Goal: Information Seeking & Learning: Learn about a topic

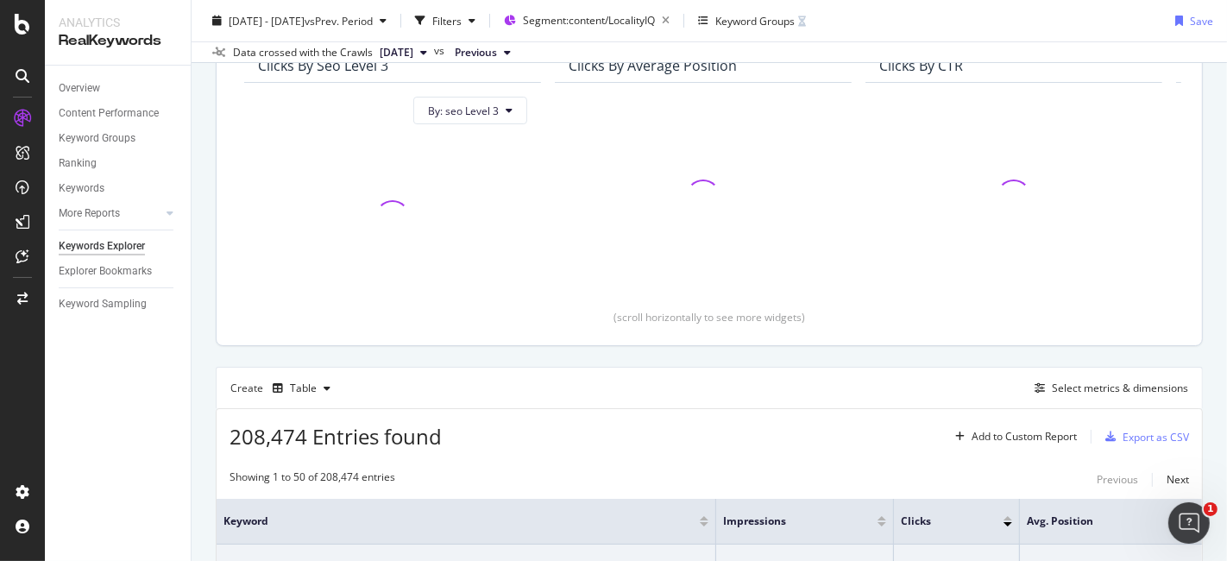
scroll to position [175, 0]
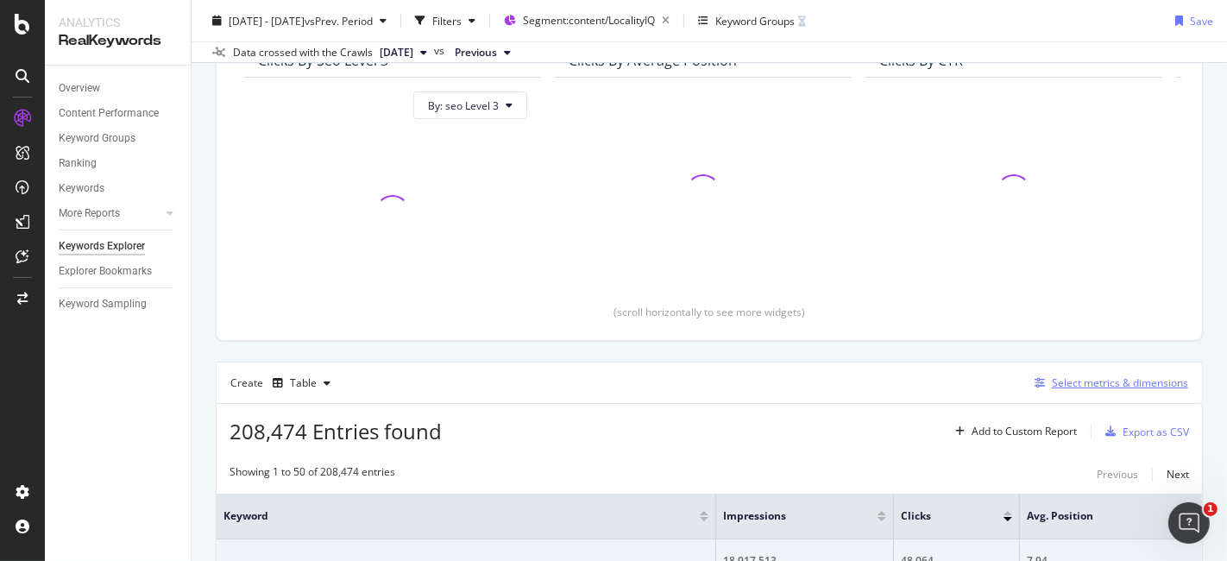
click at [1077, 388] on div "Select metrics & dimensions" at bounding box center [1108, 383] width 161 height 19
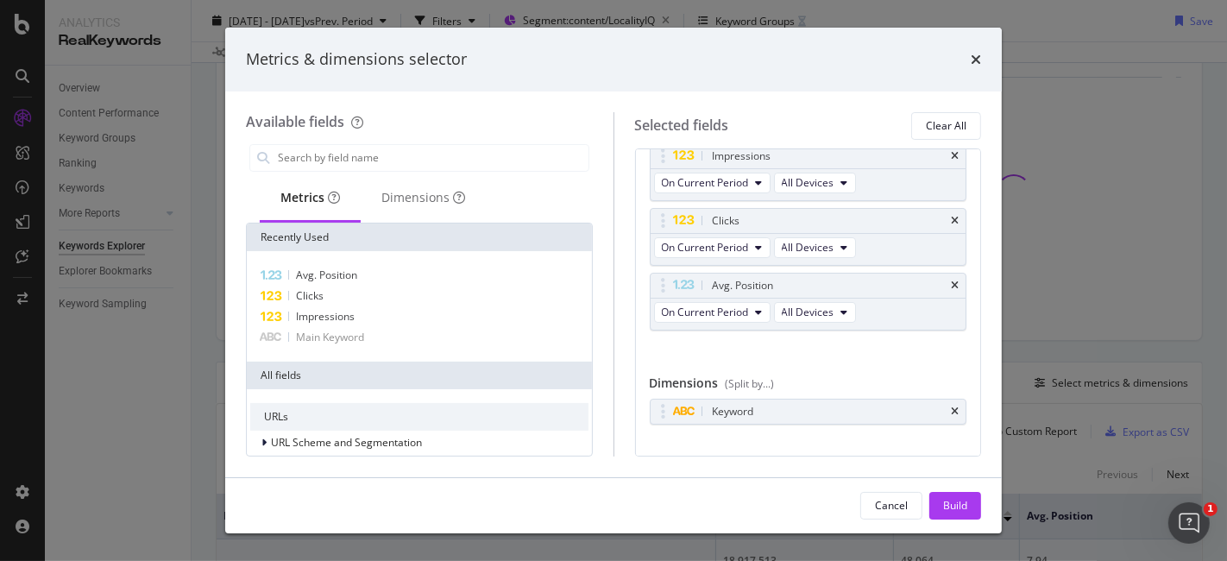
scroll to position [66, 0]
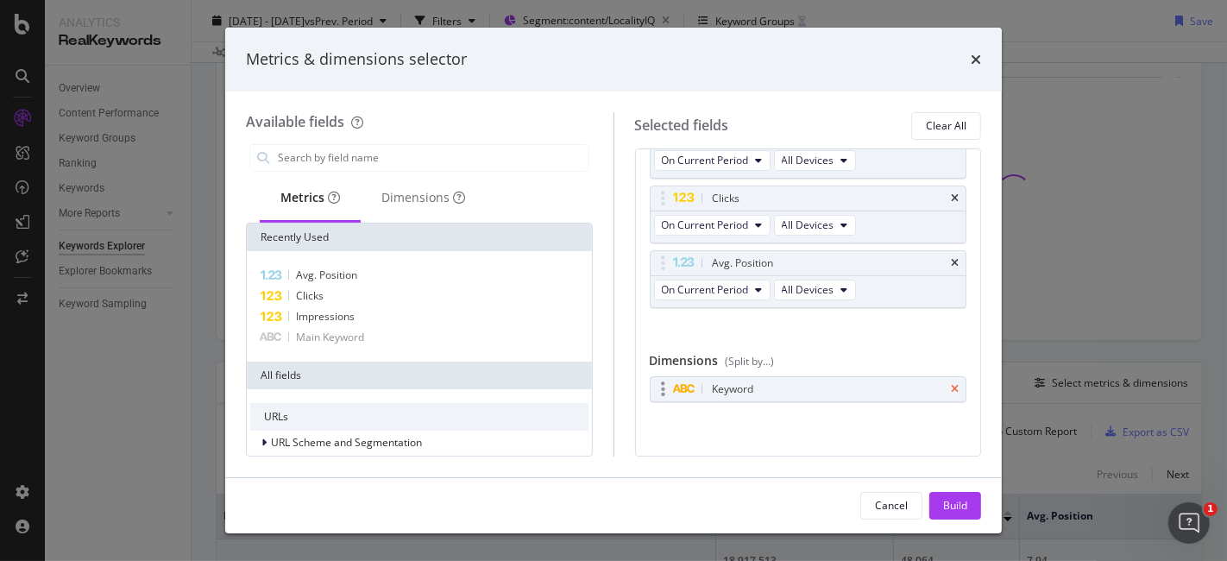
click at [951, 388] on icon "times" at bounding box center [955, 389] width 8 height 10
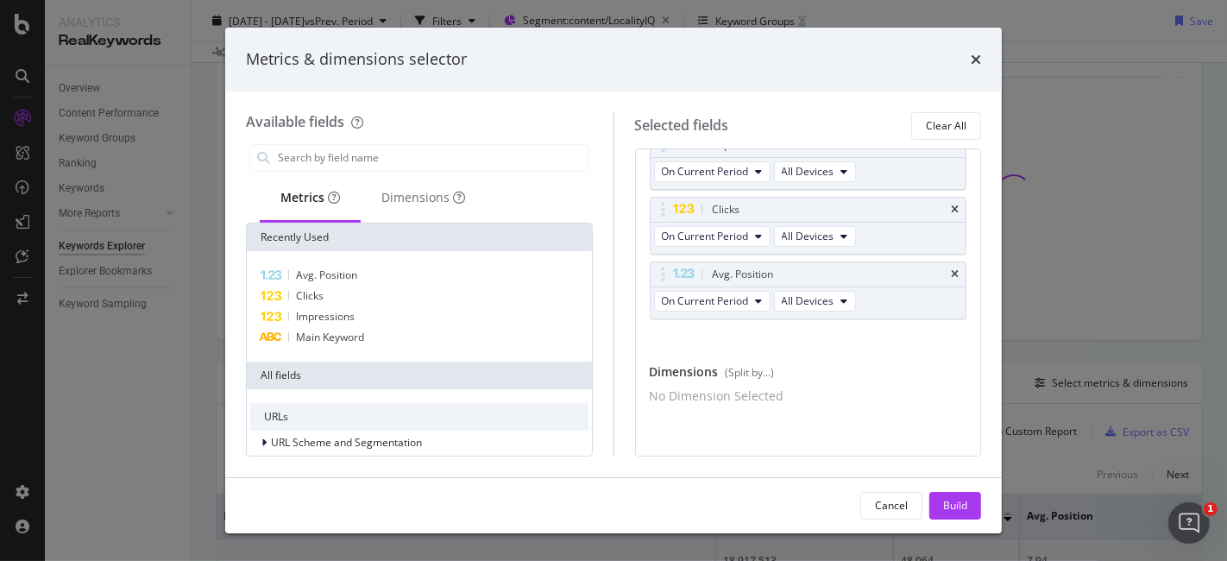
scroll to position [61, 0]
click at [539, 149] on input "modal" at bounding box center [432, 158] width 312 height 26
type input "fulll"
click at [400, 201] on div "Dimensions" at bounding box center [423, 198] width 125 height 47
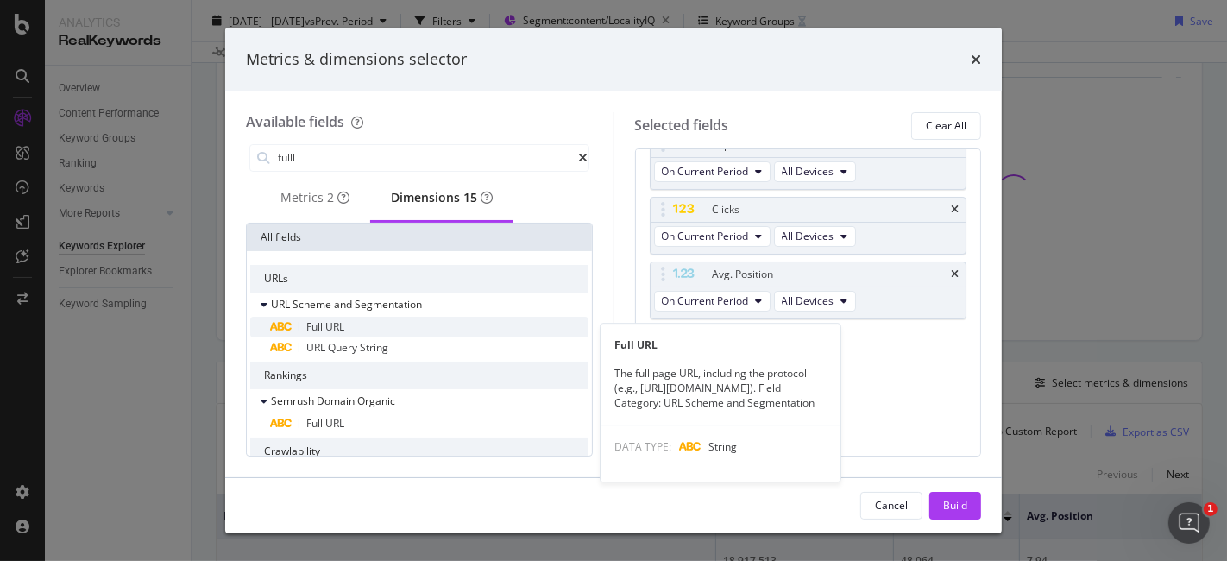
click at [387, 331] on div "Full URL" at bounding box center [430, 327] width 318 height 21
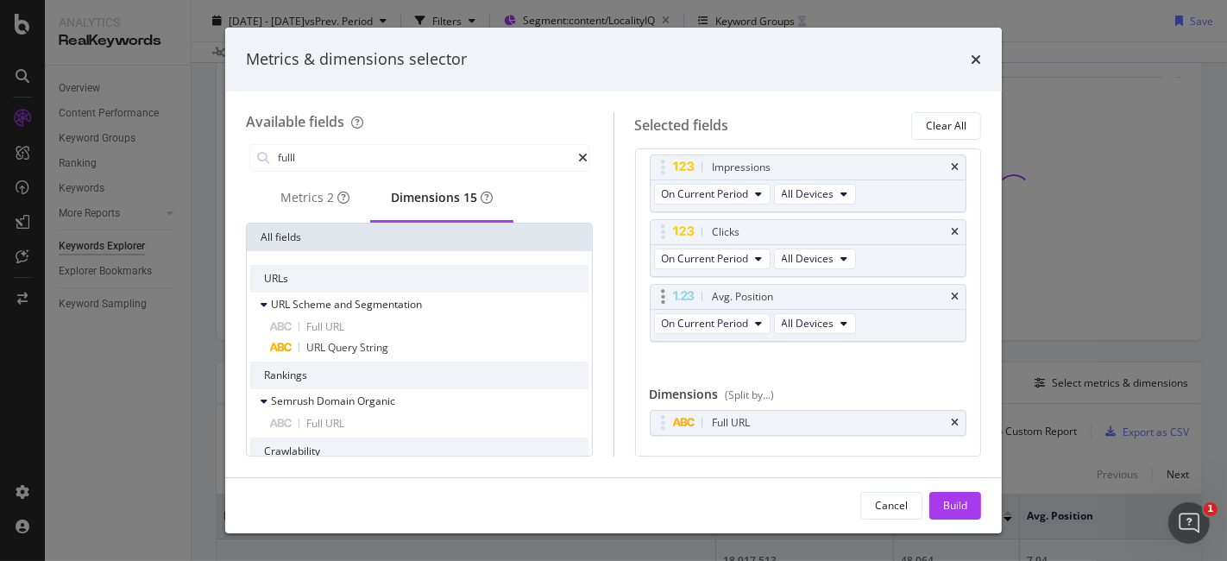
scroll to position [66, 0]
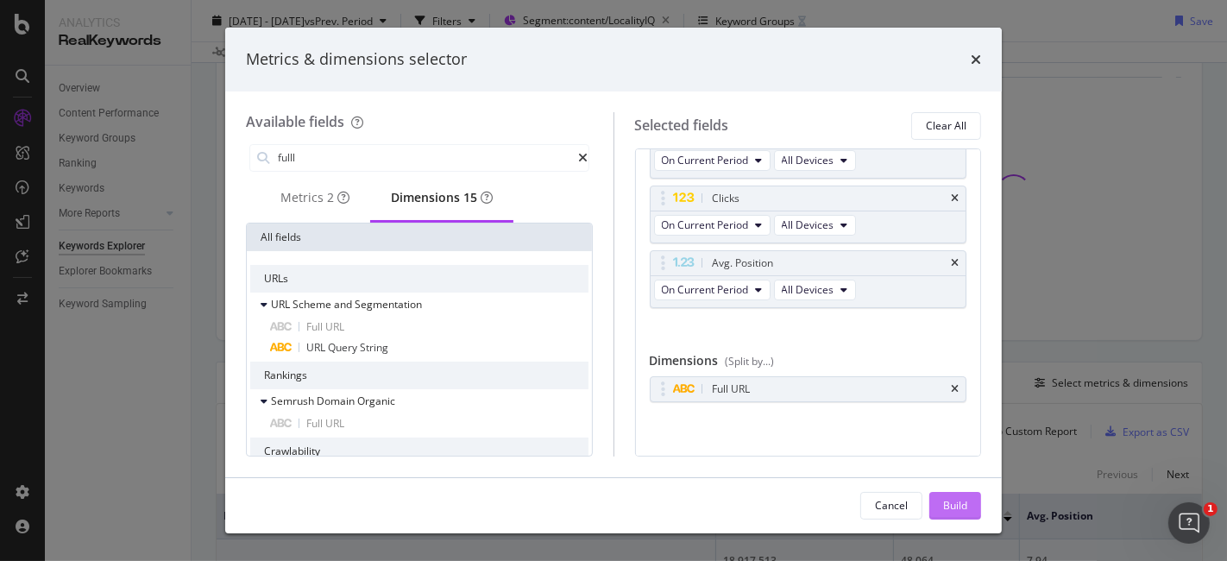
click at [948, 508] on div "Build" at bounding box center [955, 505] width 24 height 15
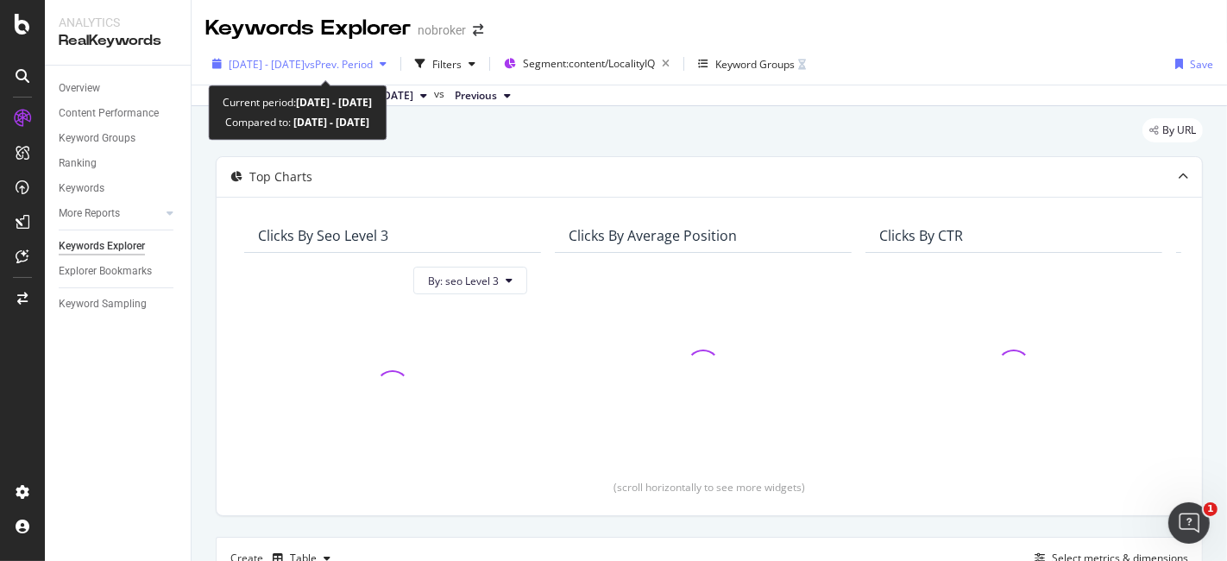
click at [305, 62] on span "2025 Sep. 13th - Oct. 10th" at bounding box center [267, 64] width 76 height 15
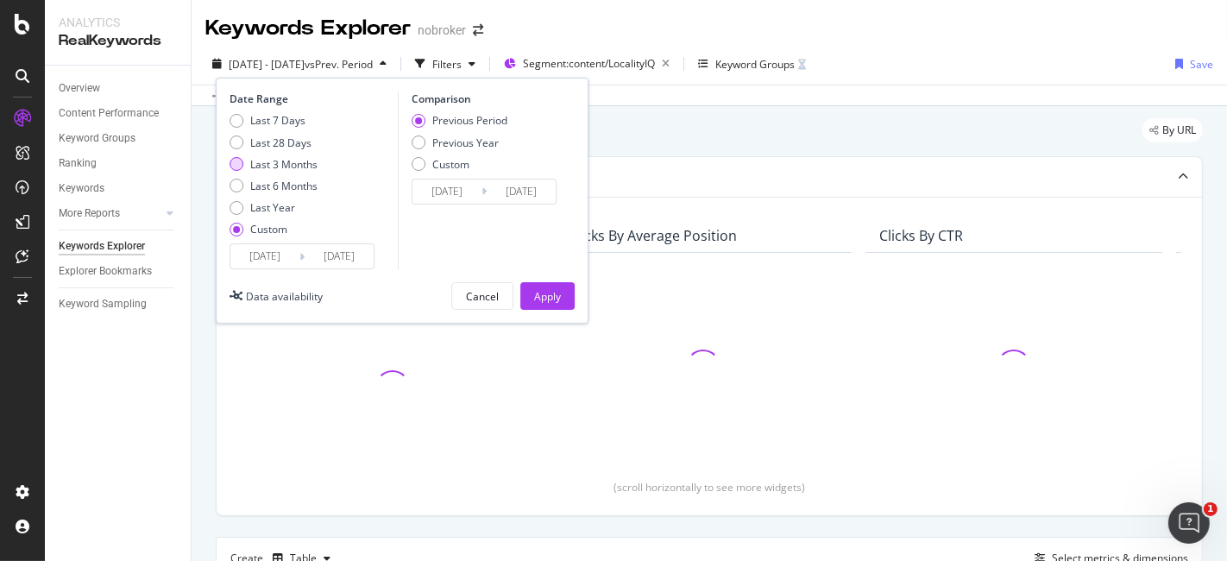
click at [243, 163] on div "Last 3 Months" at bounding box center [237, 164] width 14 height 14
type input "2025/07/13"
type input "2025/10/12"
type input "2025/04/12"
type input "2025/07/12"
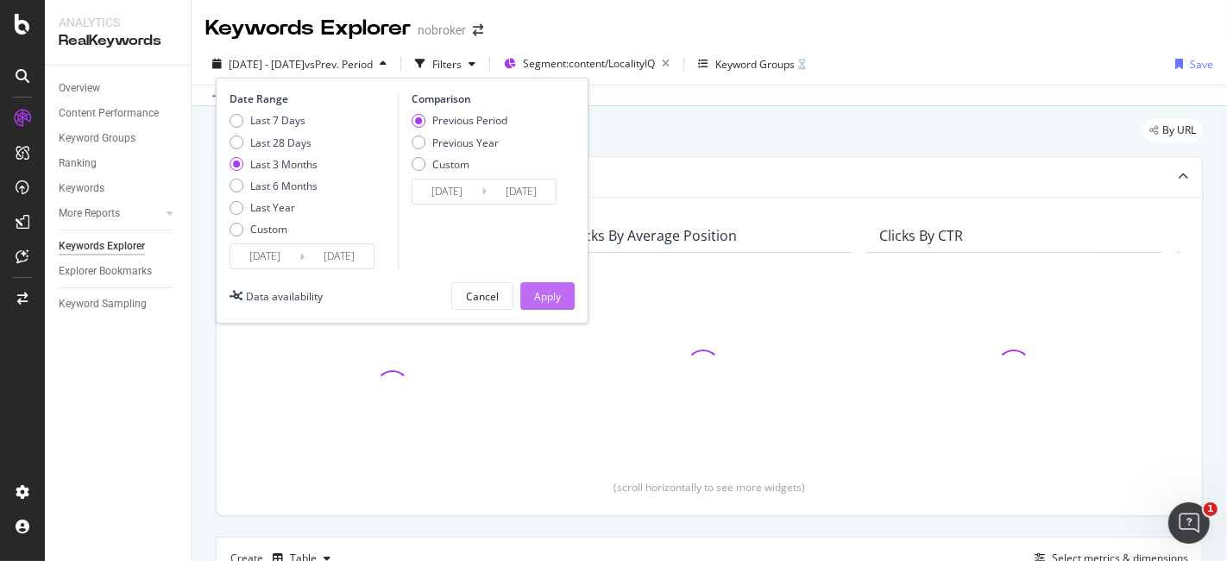
click at [551, 290] on div "Apply" at bounding box center [547, 296] width 27 height 15
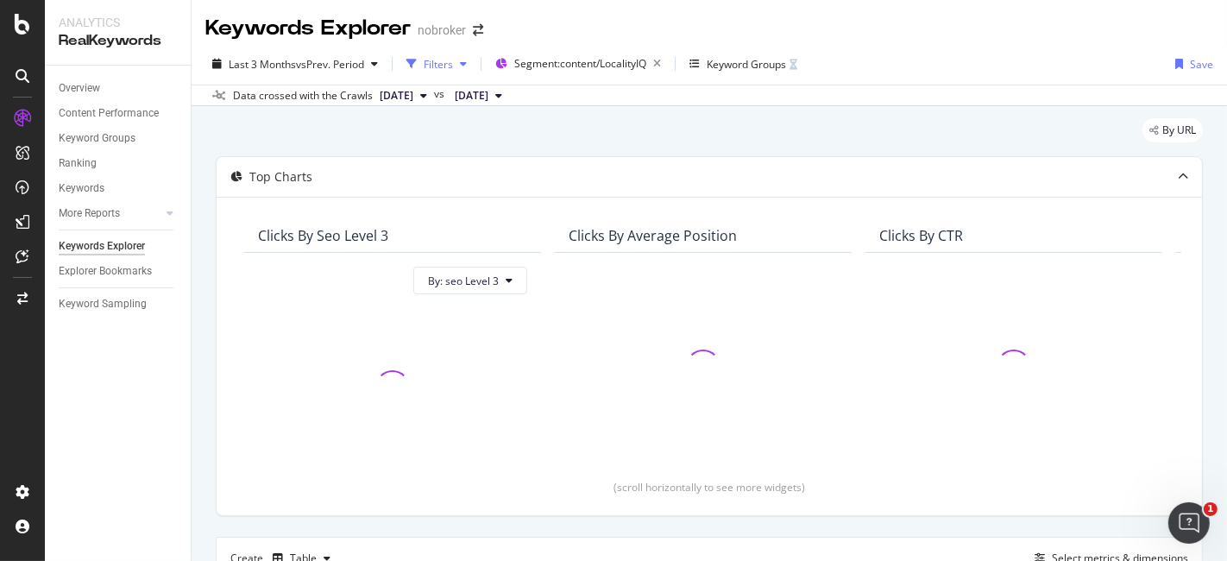
click at [453, 58] on div "Filters" at bounding box center [438, 64] width 29 height 15
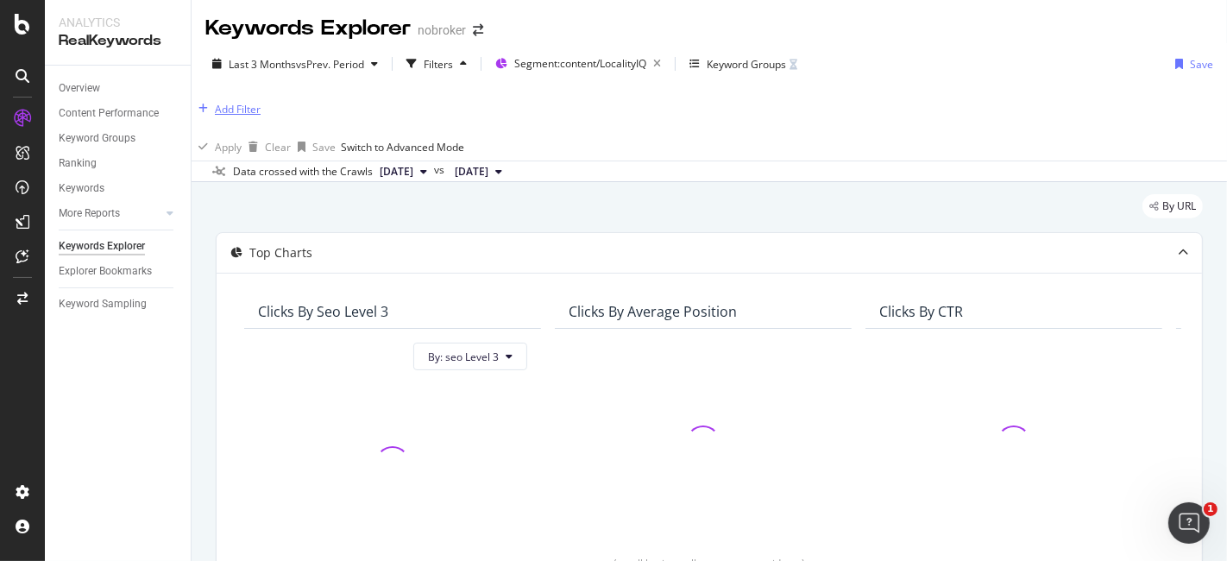
click at [258, 110] on div "Add Filter" at bounding box center [238, 109] width 46 height 15
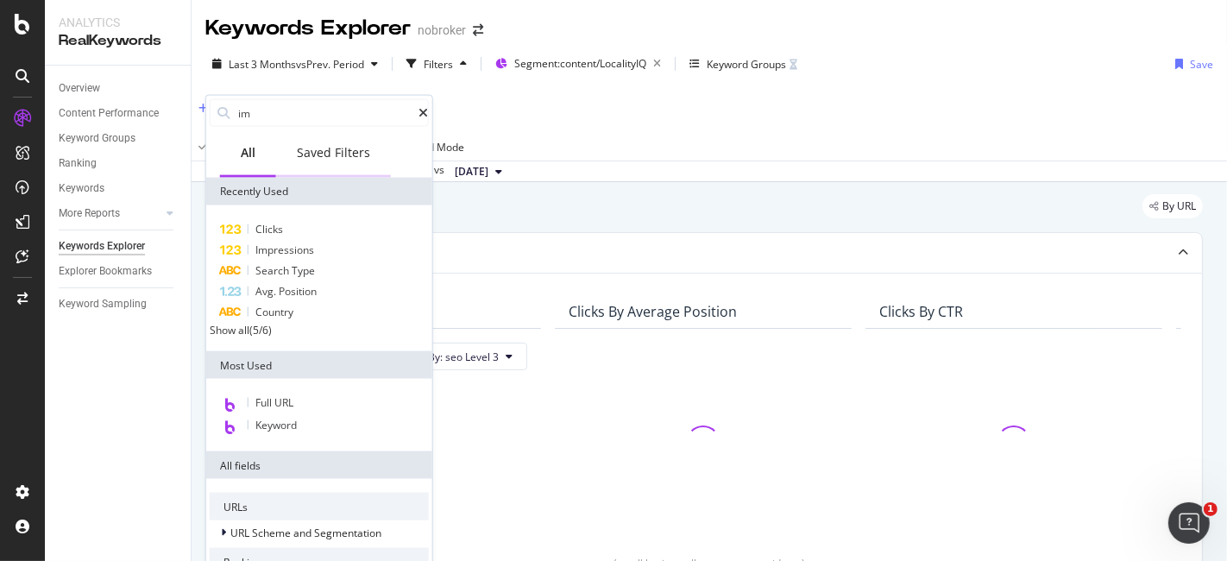
type input "imp"
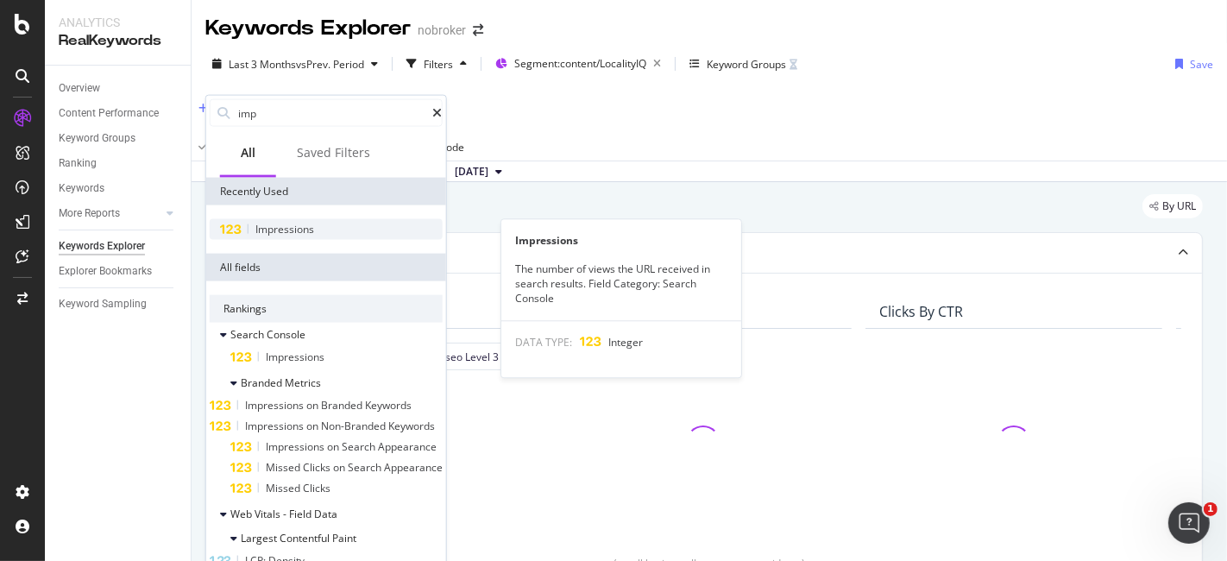
click at [314, 228] on span "Impressions" at bounding box center [284, 229] width 59 height 15
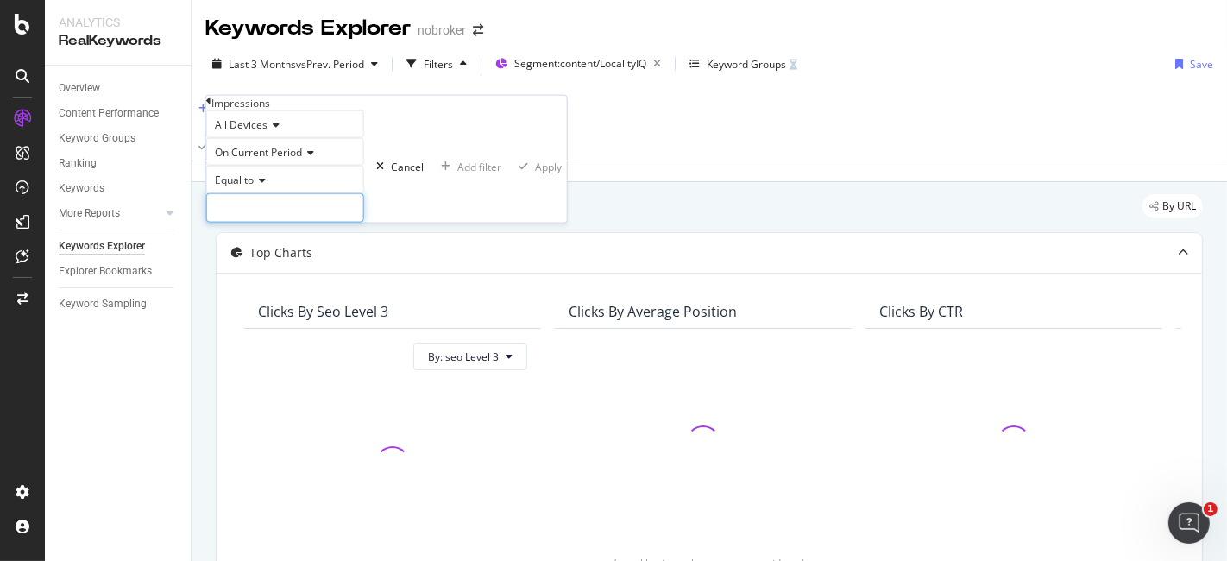
click at [312, 223] on input "number" at bounding box center [285, 207] width 158 height 29
type input "0"
click at [512, 172] on div "button" at bounding box center [523, 166] width 23 height 10
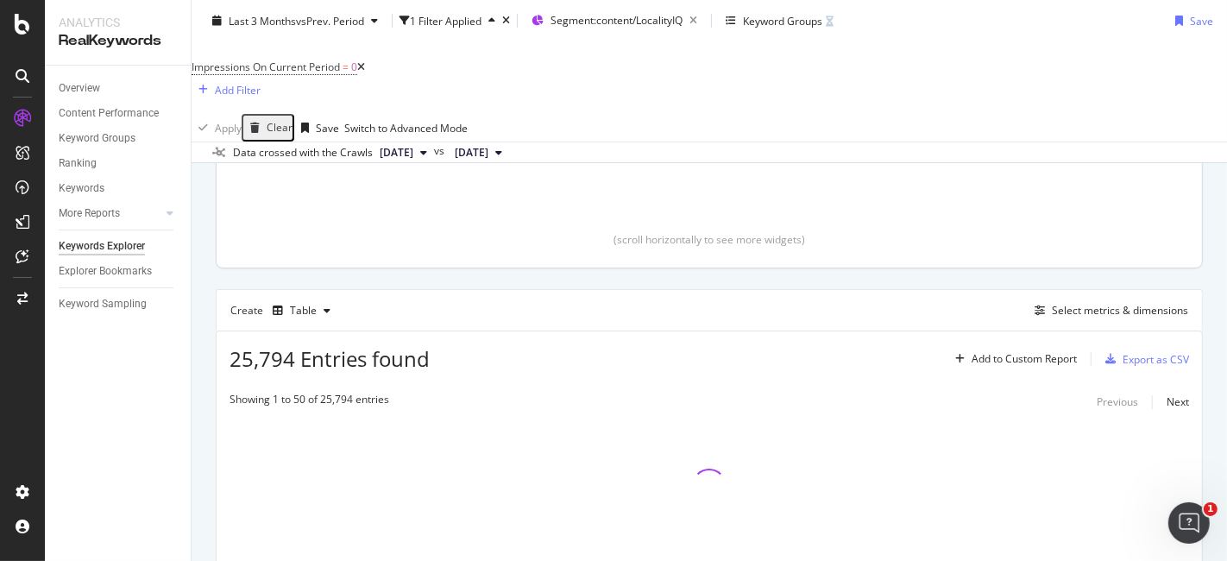
scroll to position [351, 0]
click at [1054, 299] on div "Select metrics & dimensions" at bounding box center [1120, 306] width 136 height 15
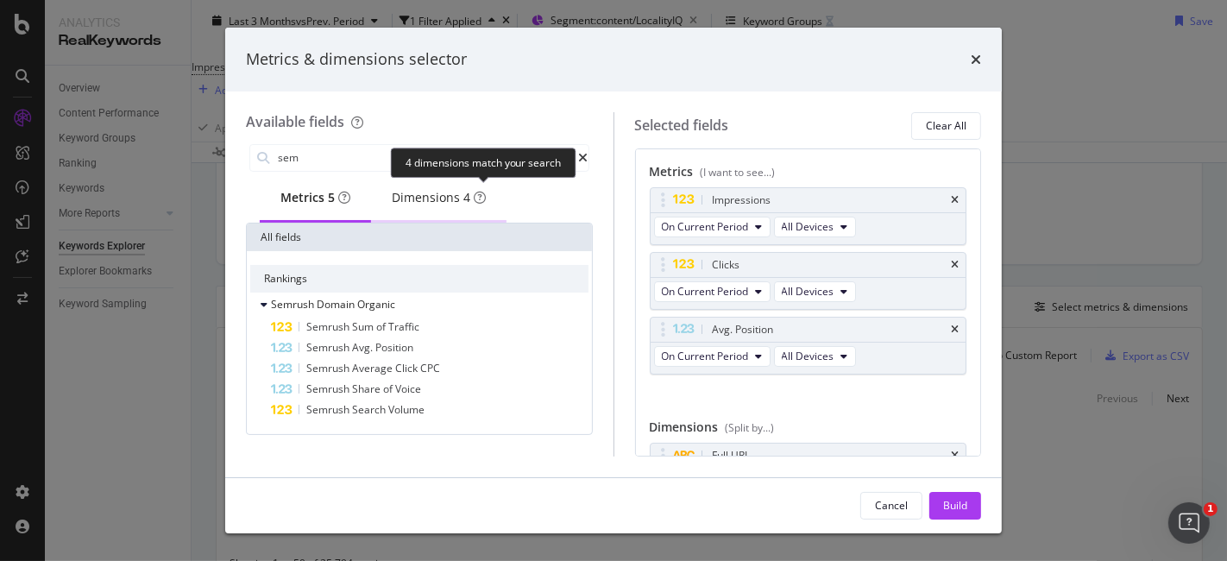
type input "sem"
click at [470, 198] on div "4" at bounding box center [466, 197] width 7 height 17
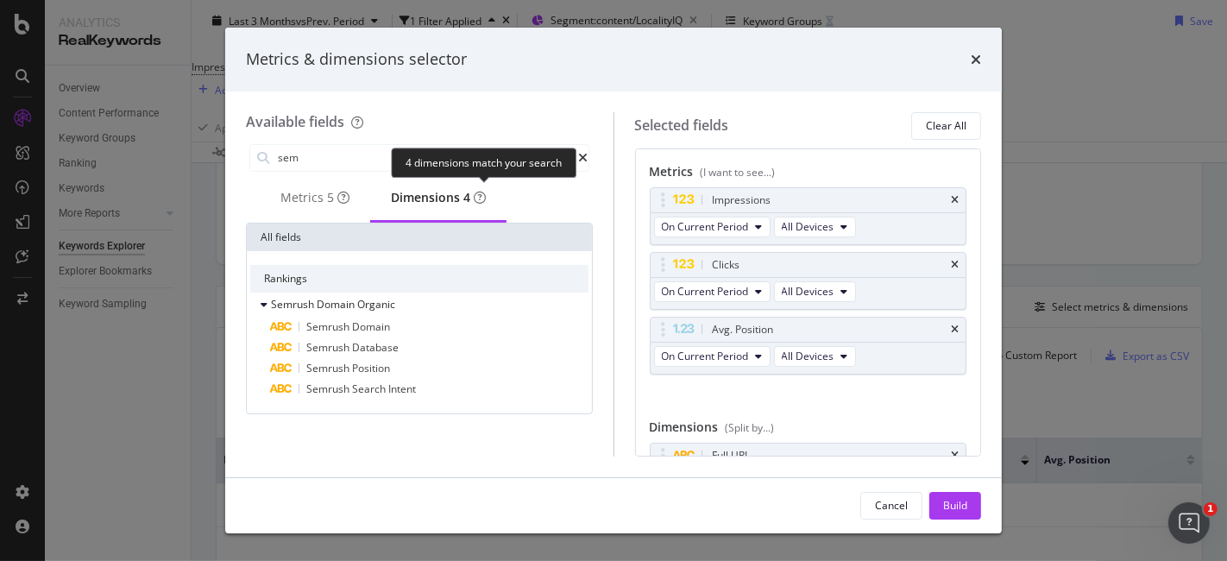
click at [470, 198] on div "4" at bounding box center [466, 197] width 7 height 17
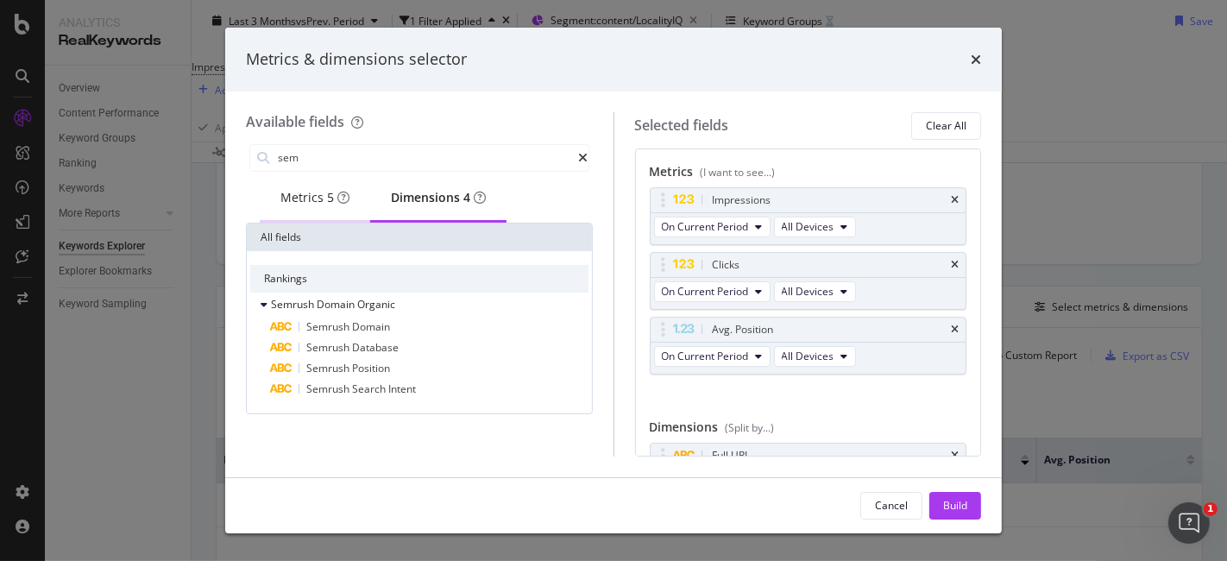
click at [316, 205] on div "Metrics 5" at bounding box center [314, 197] width 69 height 17
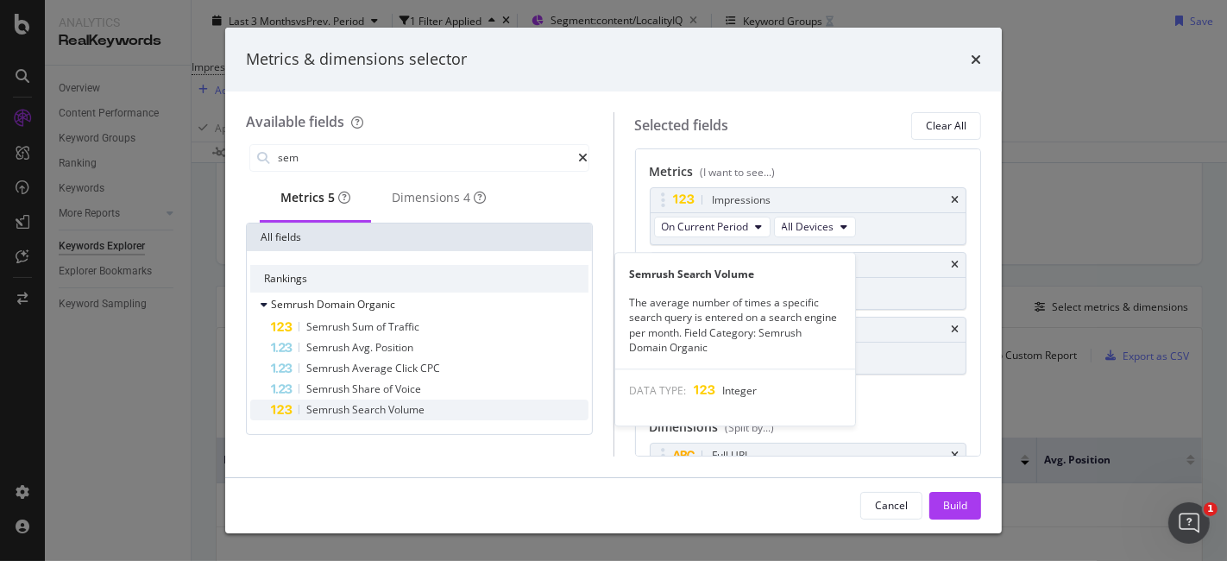
click at [419, 417] on span "Volume" at bounding box center [406, 409] width 36 height 15
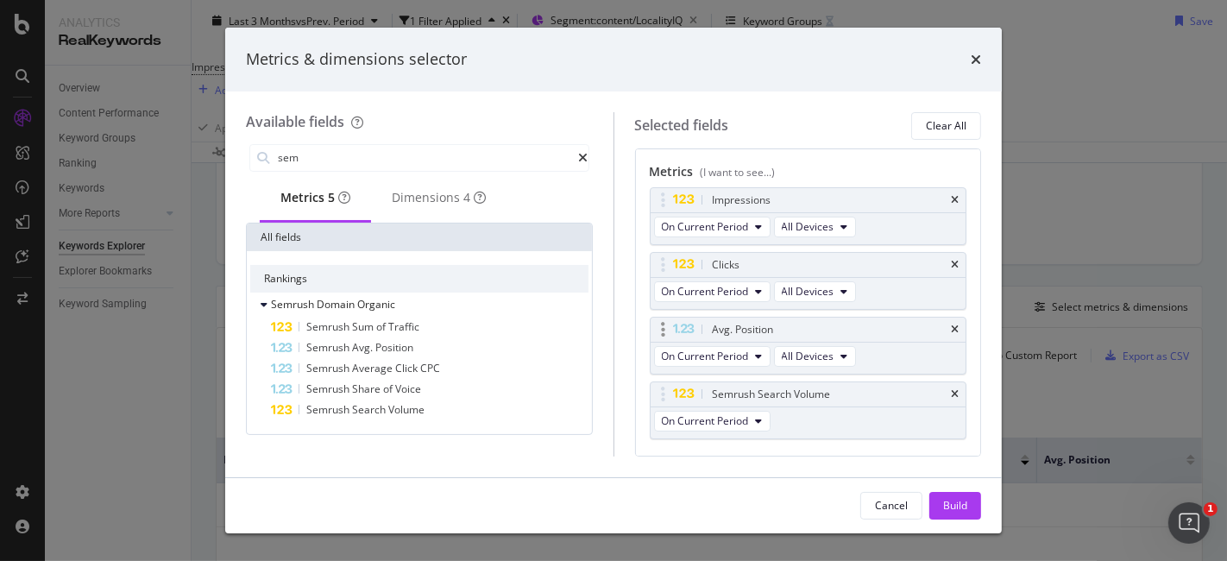
scroll to position [130, 0]
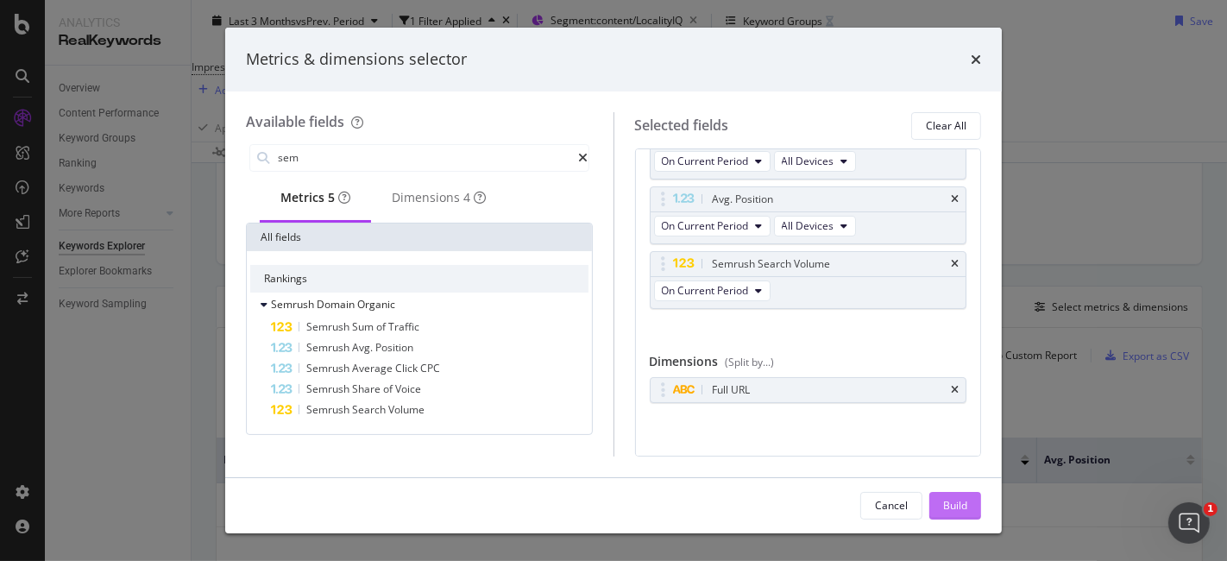
click at [951, 510] on div "Build" at bounding box center [955, 505] width 24 height 15
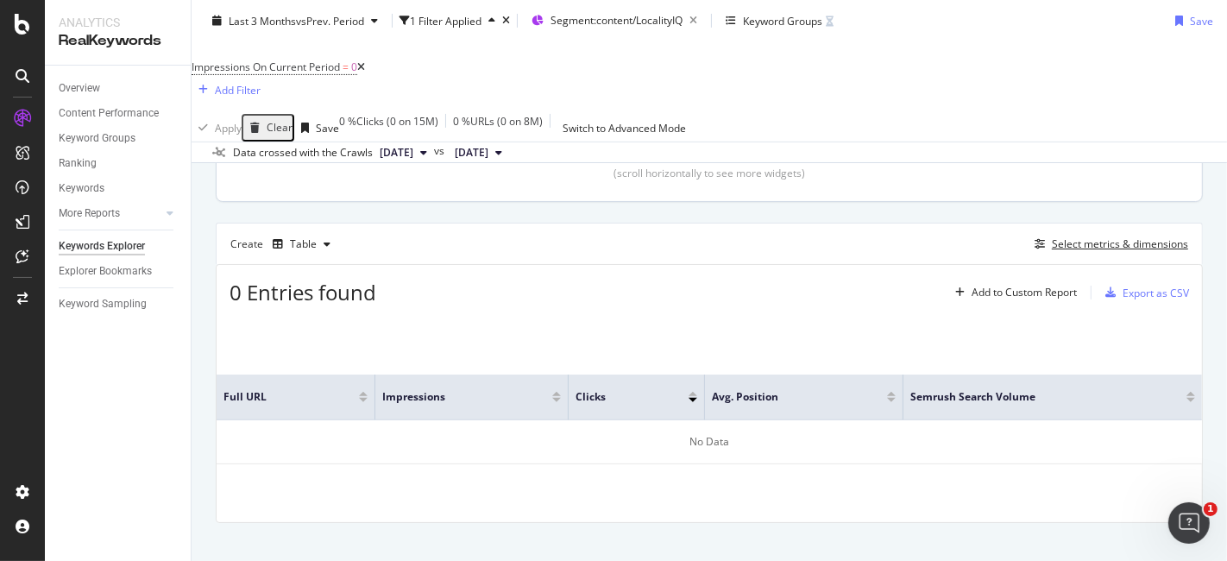
scroll to position [416, 0]
click at [1088, 235] on div "Select metrics & dimensions" at bounding box center [1120, 242] width 136 height 15
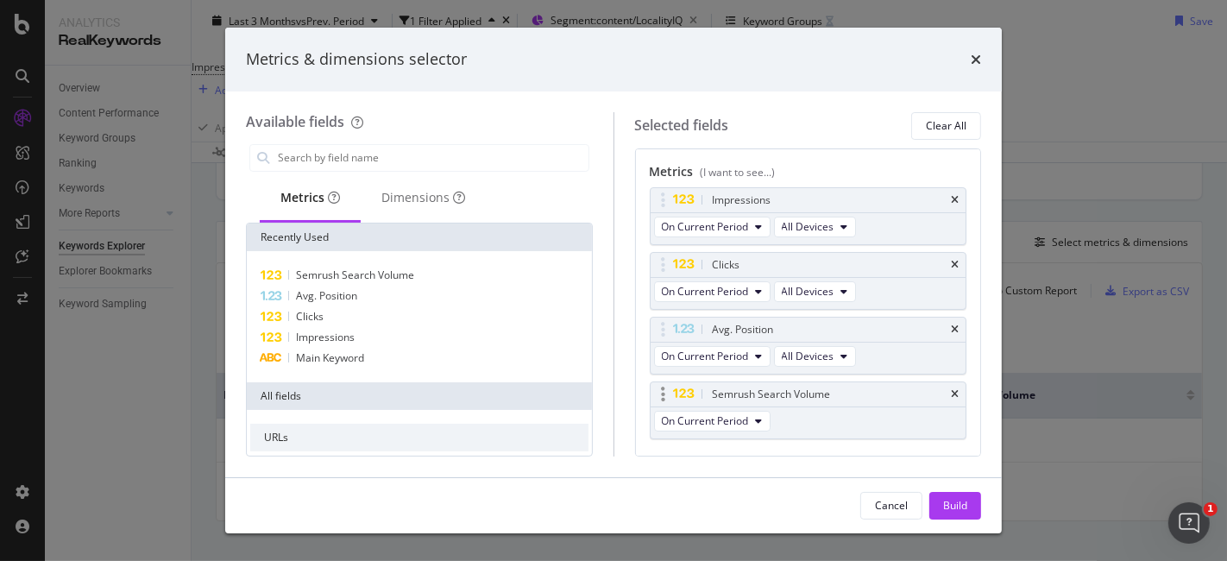
click at [931, 391] on div "Semrush Search Volume" at bounding box center [828, 394] width 239 height 17
click at [951, 396] on div "Semrush Search Volume" at bounding box center [809, 394] width 316 height 24
click at [944, 395] on div "Semrush Search Volume" at bounding box center [809, 394] width 316 height 24
click at [951, 391] on icon "times" at bounding box center [955, 394] width 8 height 10
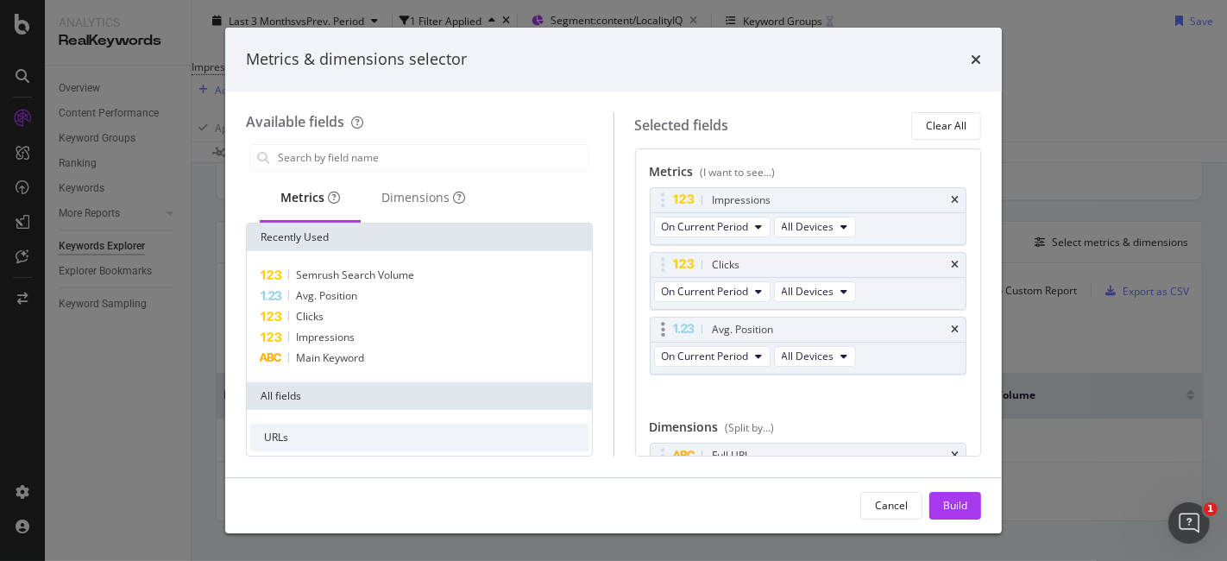
scroll to position [66, 0]
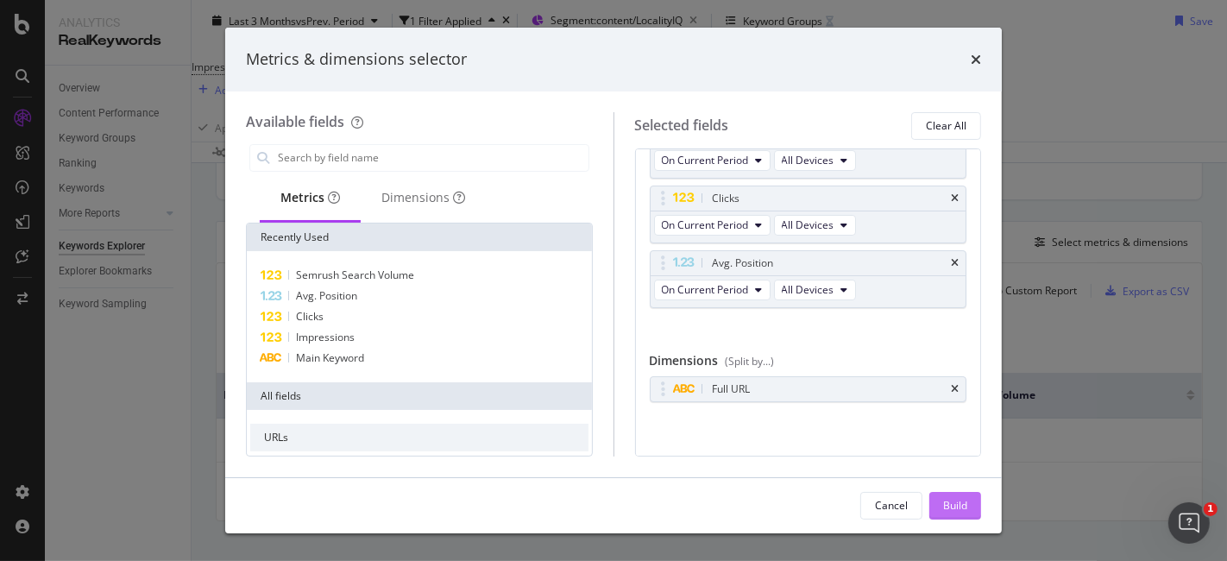
click at [972, 507] on button "Build" at bounding box center [956, 506] width 52 height 28
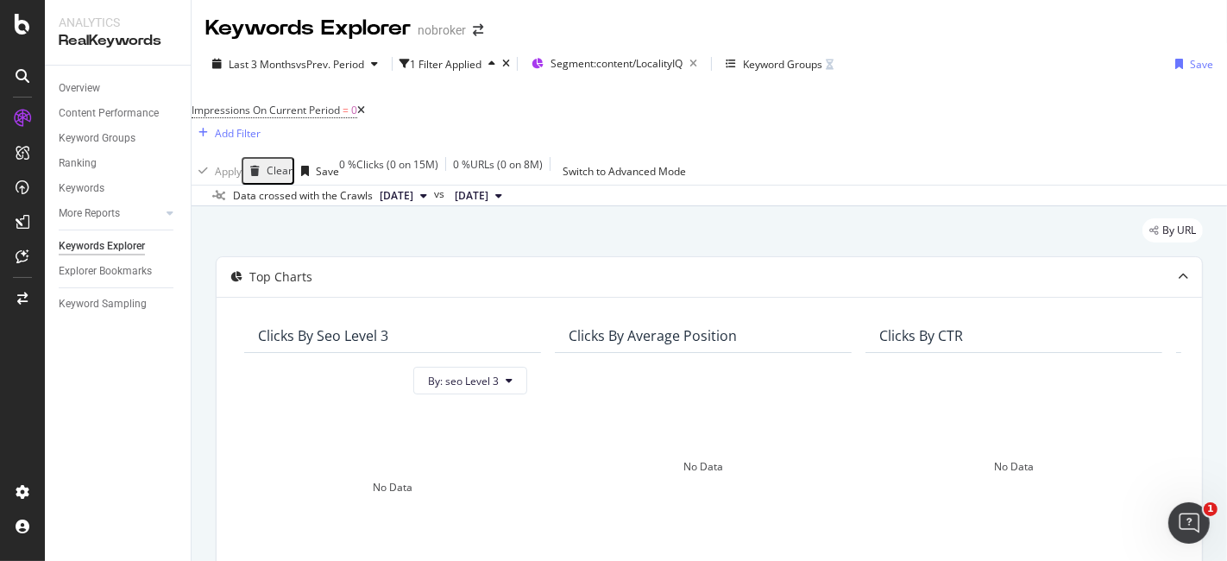
click at [365, 112] on icon at bounding box center [361, 110] width 8 height 10
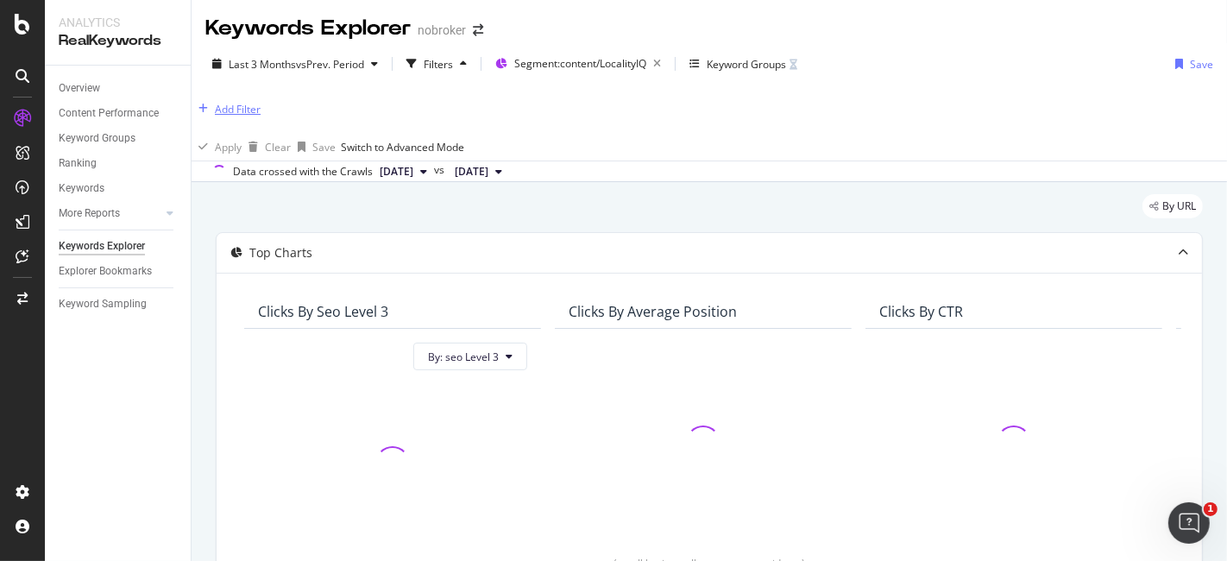
click at [259, 104] on div "Add Filter" at bounding box center [238, 109] width 46 height 15
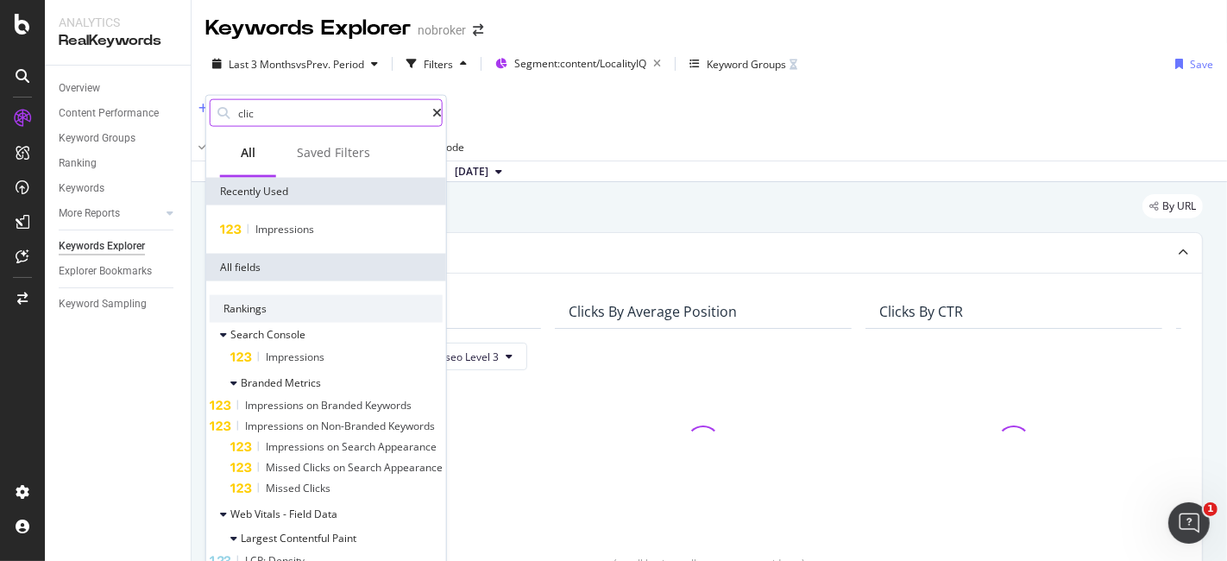
type input "click"
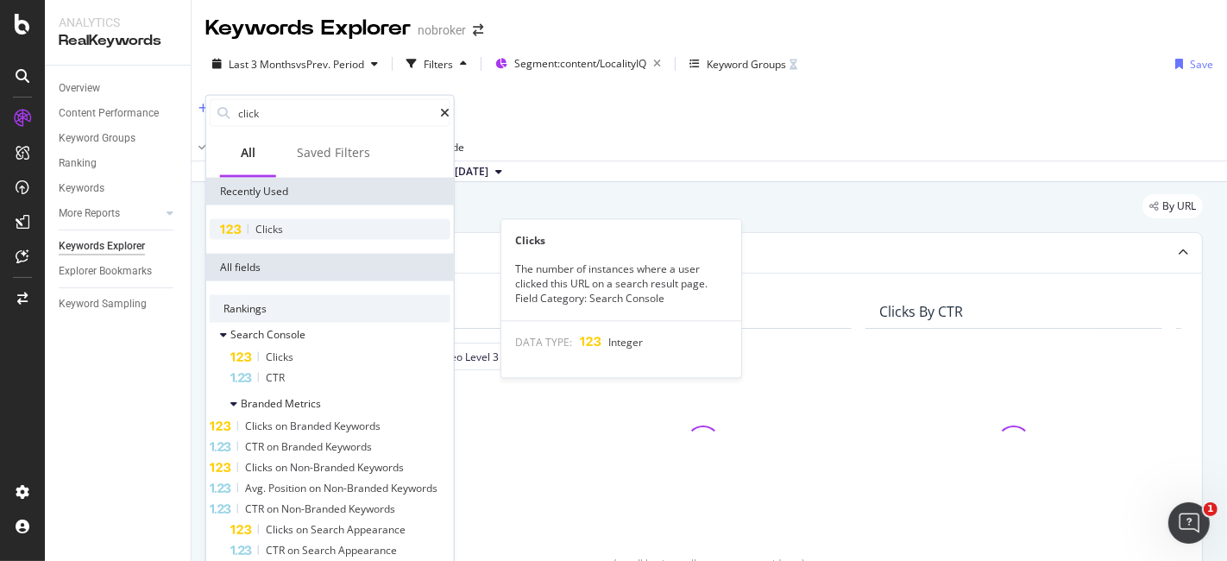
click at [288, 222] on div "Clicks" at bounding box center [330, 229] width 241 height 21
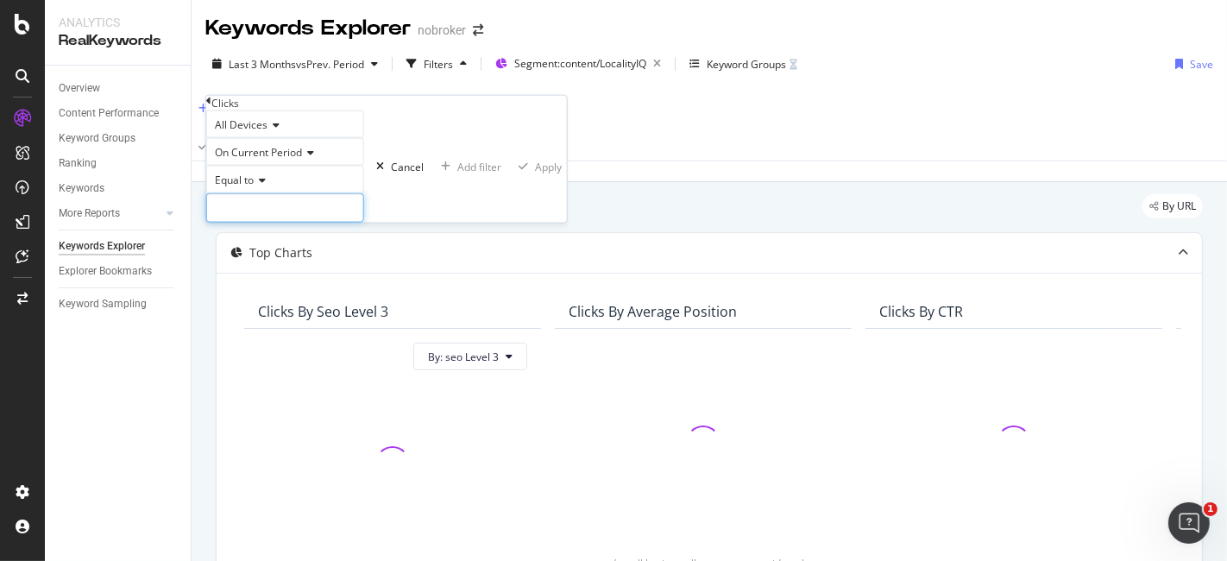
click at [304, 223] on input "number" at bounding box center [285, 207] width 158 height 29
type input "0"
click at [535, 173] on div "Apply" at bounding box center [548, 166] width 27 height 15
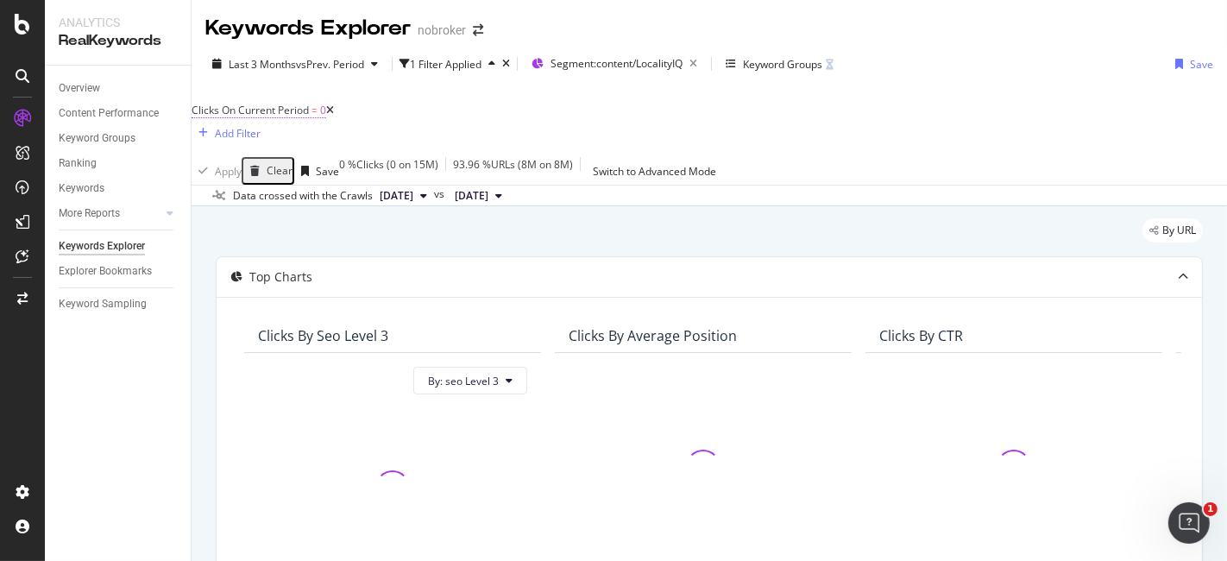
click at [306, 110] on span "Clicks On Current Period" at bounding box center [250, 110] width 117 height 15
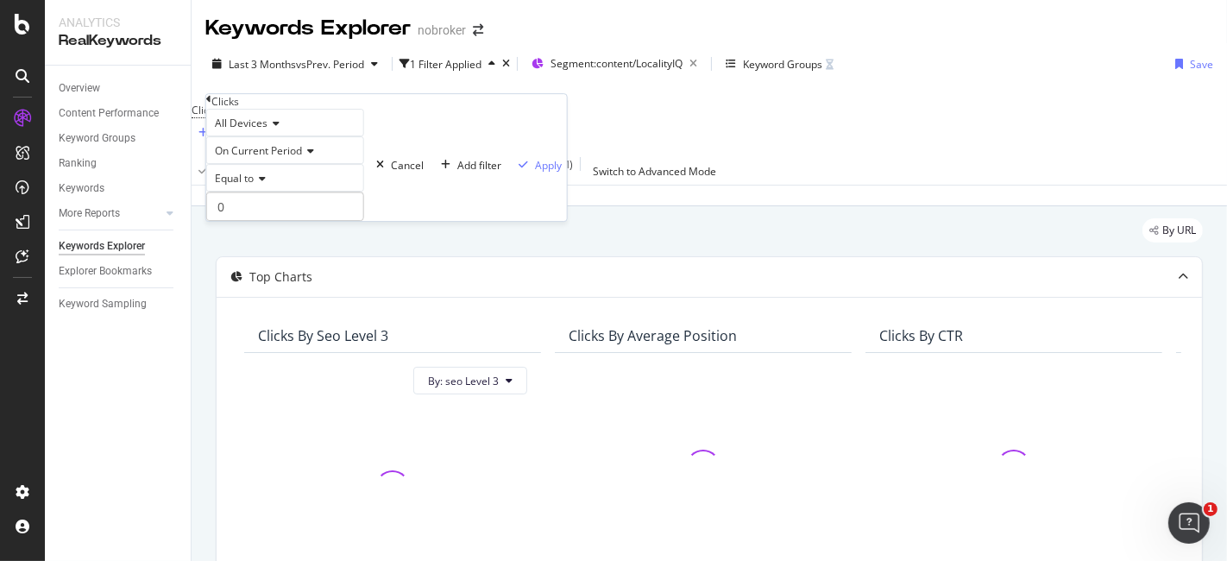
click at [218, 109] on div "Clicks" at bounding box center [386, 101] width 361 height 15
click at [211, 104] on icon at bounding box center [208, 99] width 5 height 10
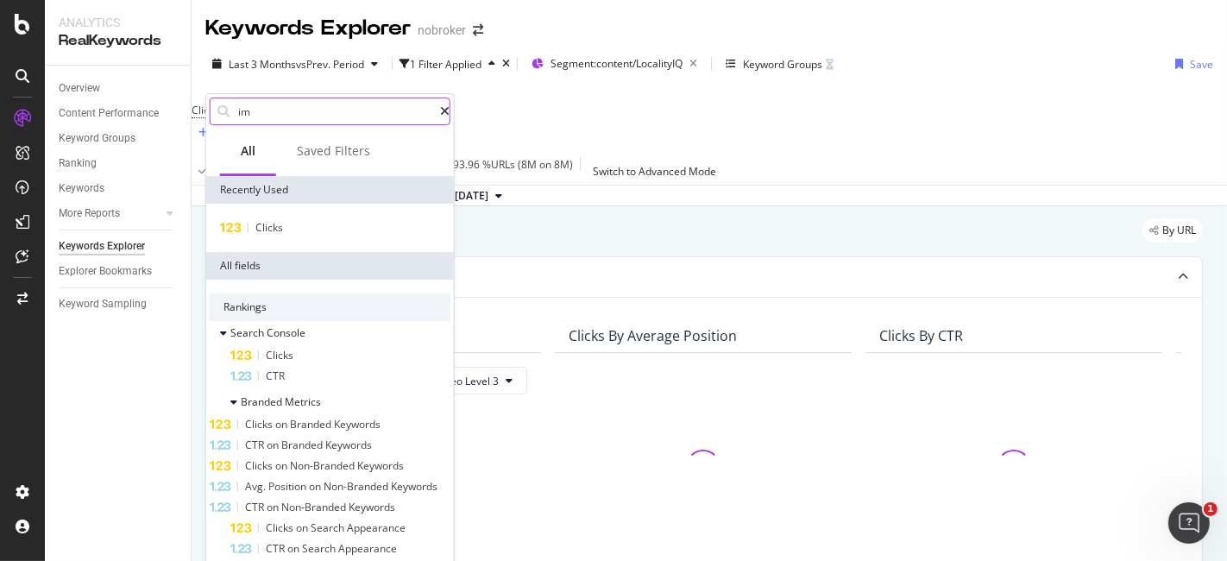
type input "imp"
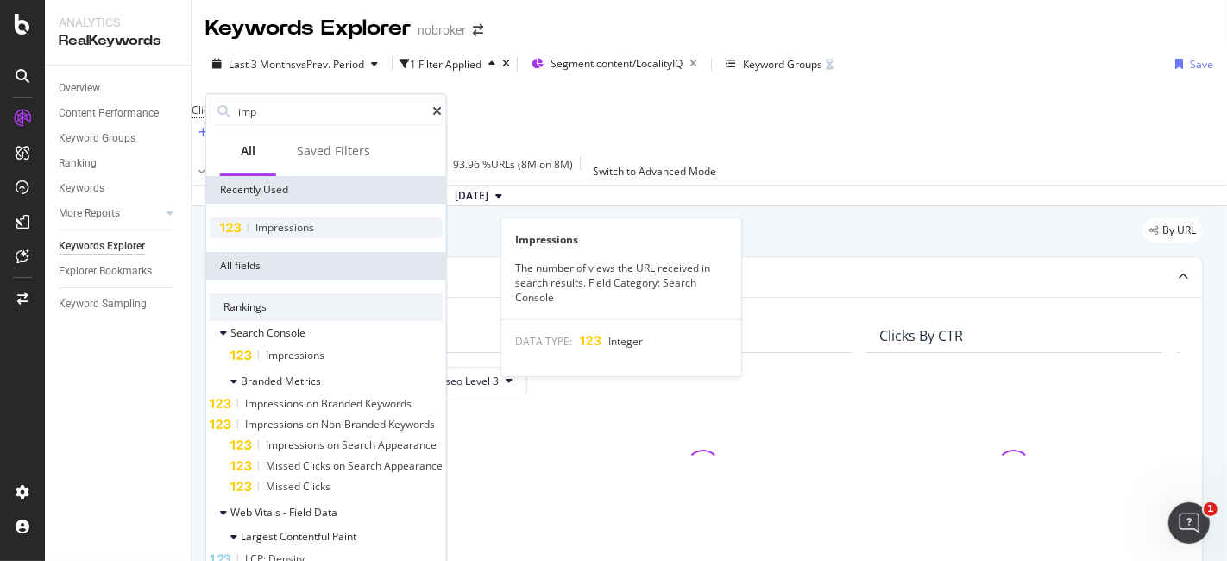
click at [279, 220] on span "Impressions" at bounding box center [284, 227] width 59 height 15
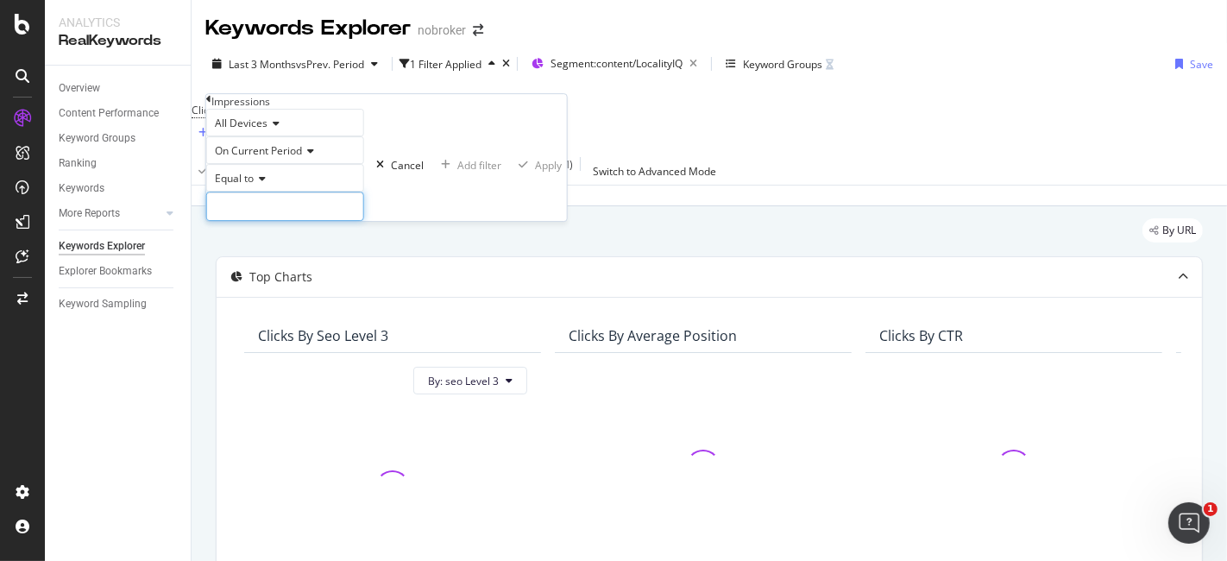
click at [287, 221] on input "number" at bounding box center [285, 206] width 158 height 29
type input "0"
click at [535, 173] on div "Apply" at bounding box center [548, 165] width 27 height 15
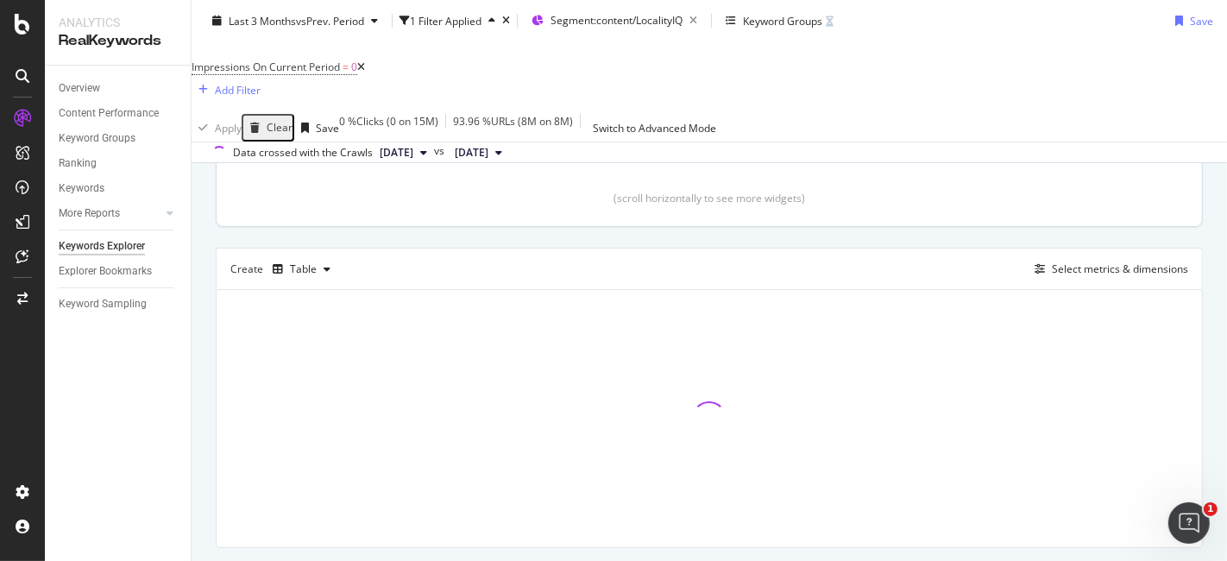
scroll to position [416, 0]
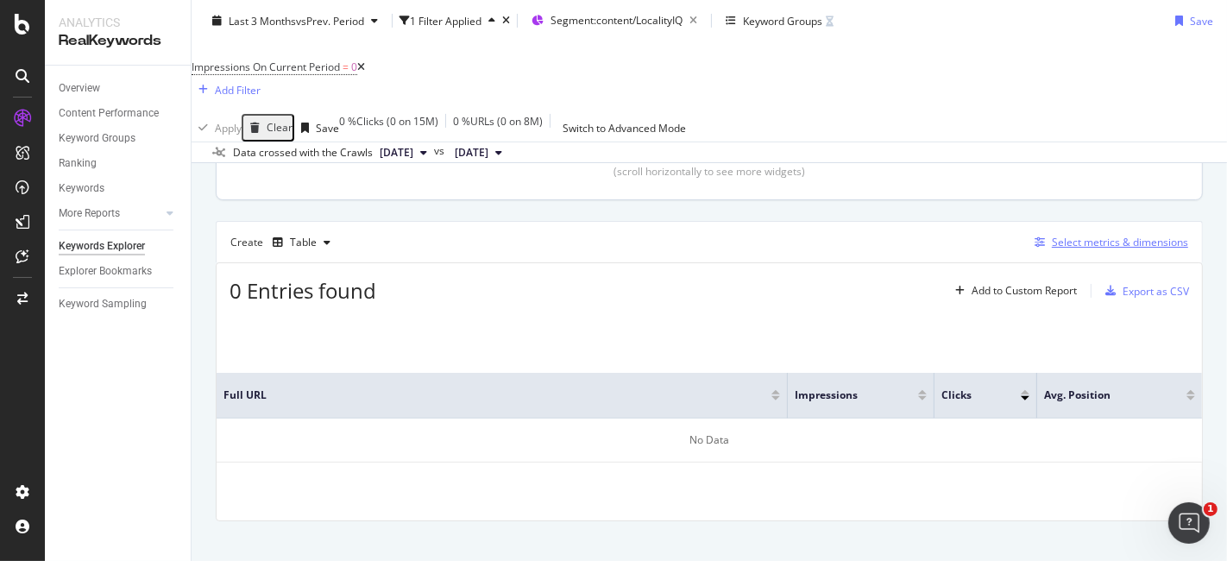
click at [1100, 235] on div "Select metrics & dimensions" at bounding box center [1120, 242] width 136 height 15
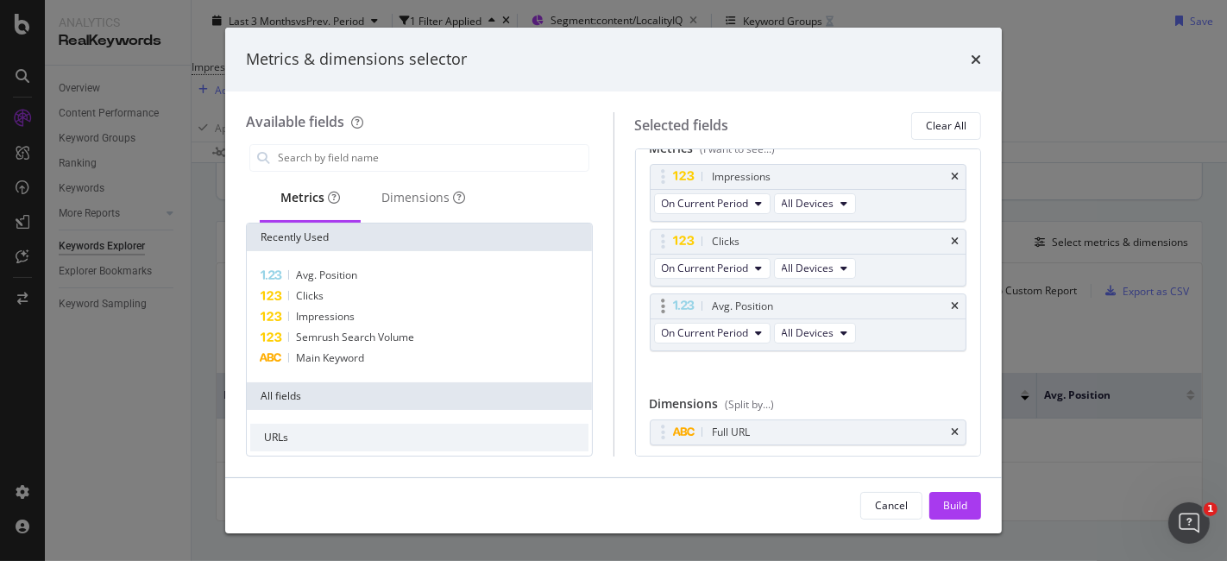
scroll to position [0, 0]
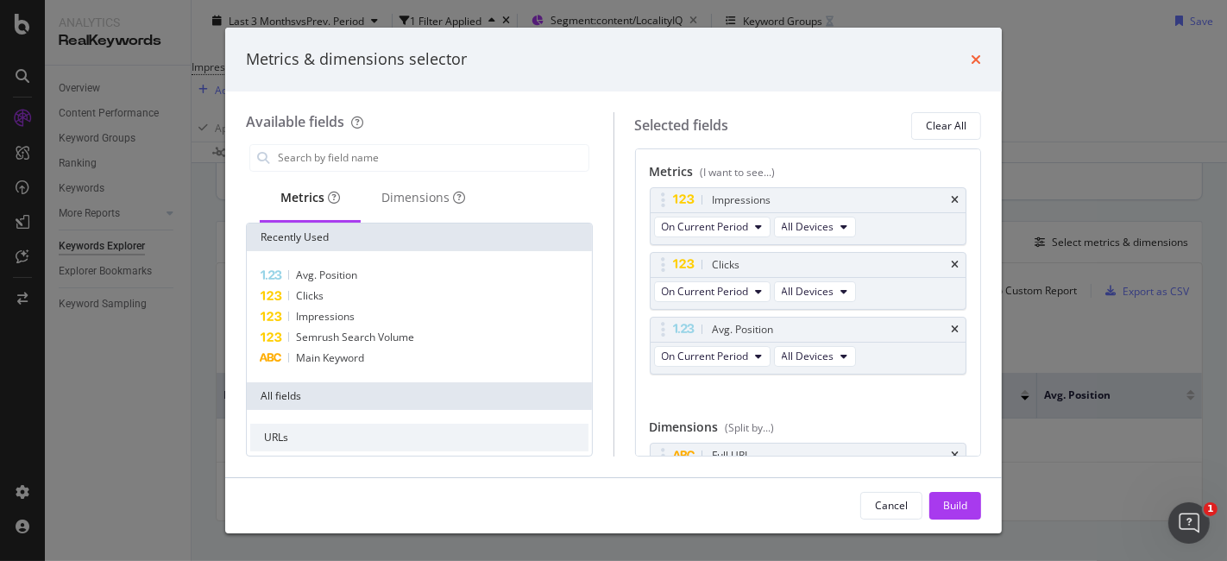
click at [972, 54] on icon "times" at bounding box center [976, 60] width 10 height 14
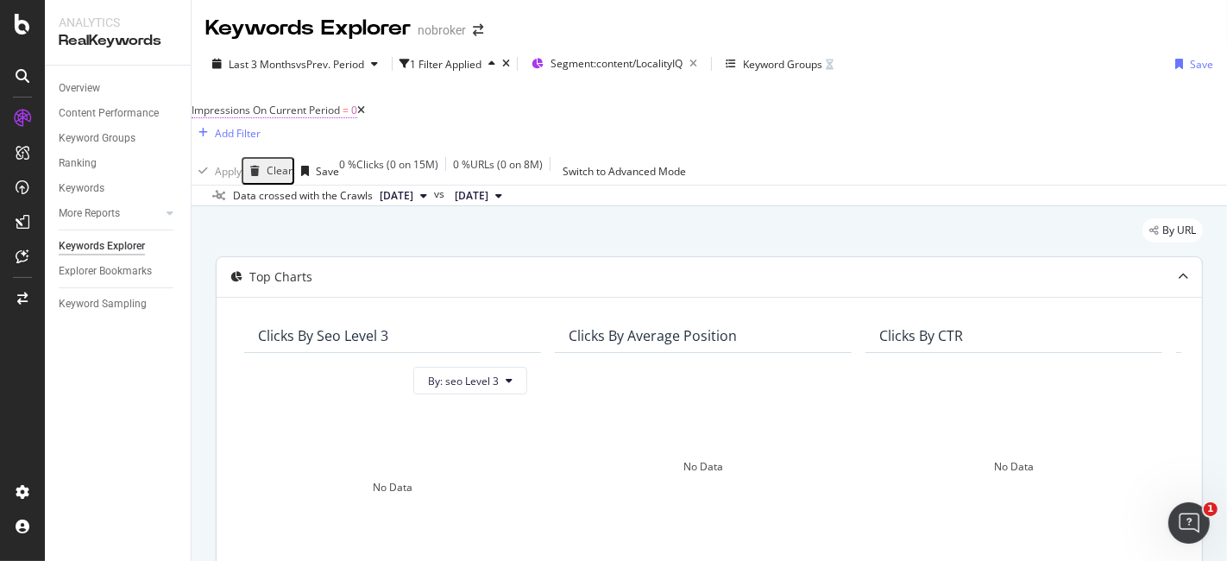
click at [310, 115] on span "Impressions On Current Period" at bounding box center [266, 110] width 148 height 15
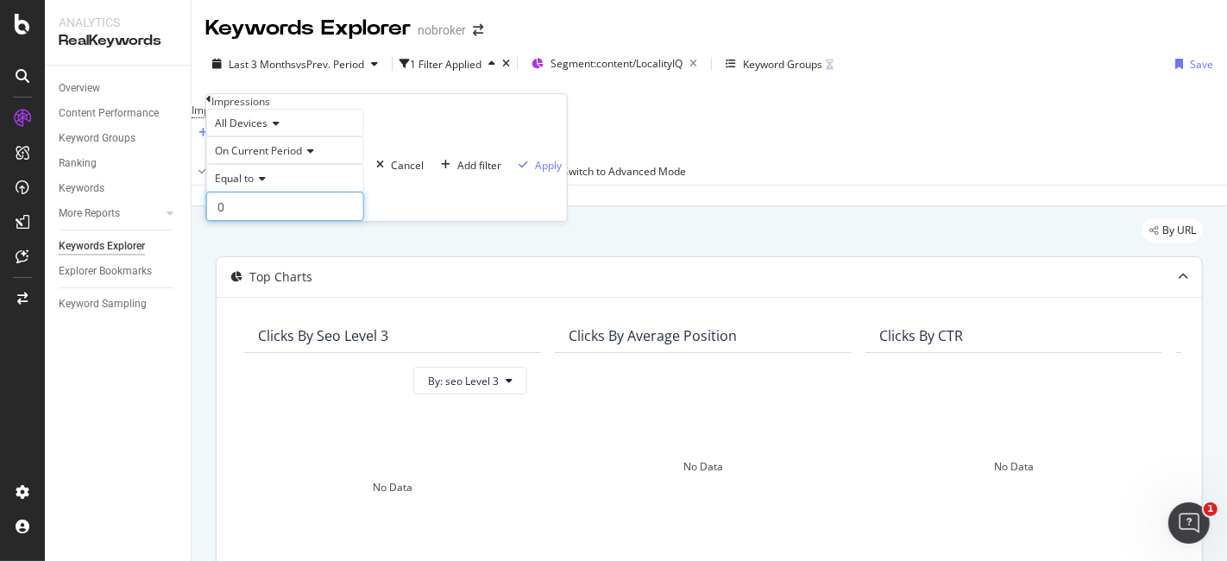
click at [249, 221] on input "0" at bounding box center [285, 206] width 158 height 29
type input "1"
click at [535, 173] on div "Apply" at bounding box center [548, 165] width 27 height 15
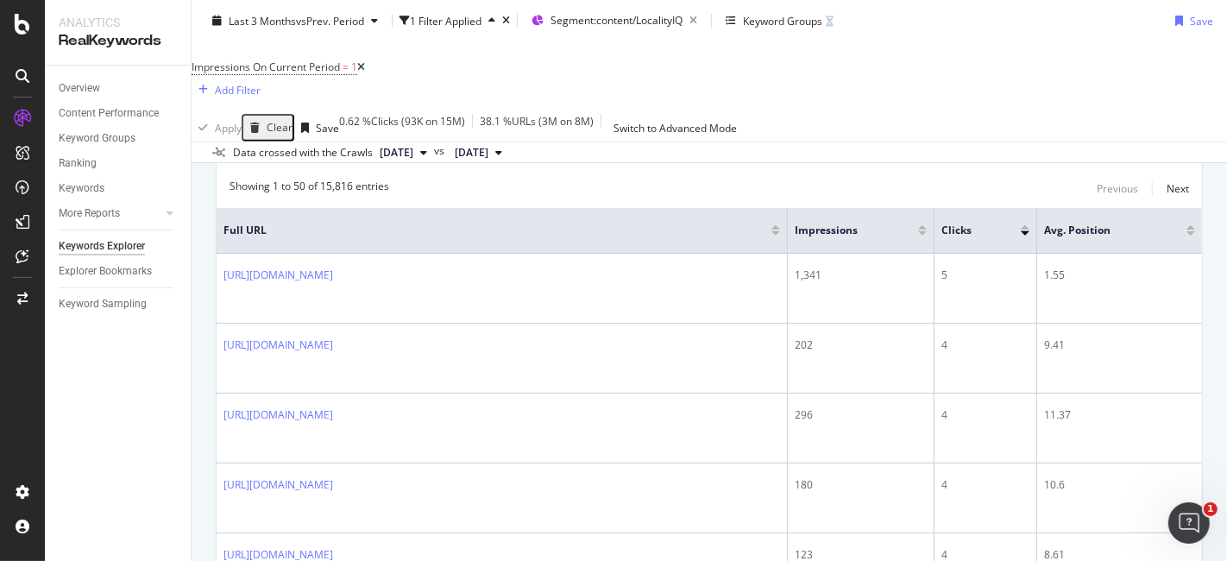
scroll to position [511, 0]
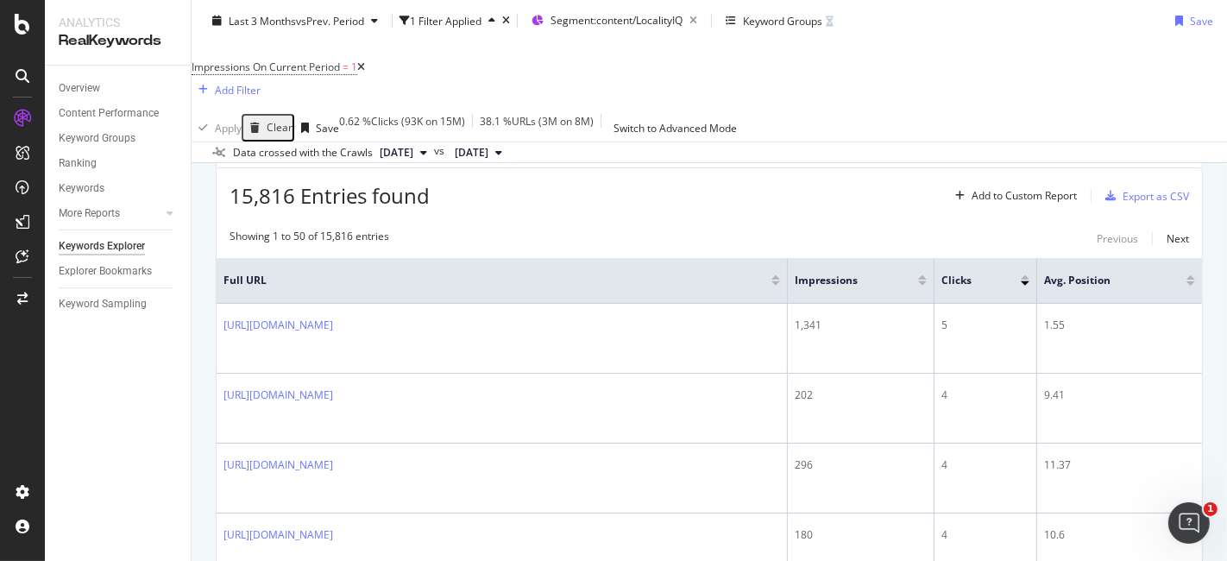
click at [922, 275] on div at bounding box center [922, 277] width 9 height 4
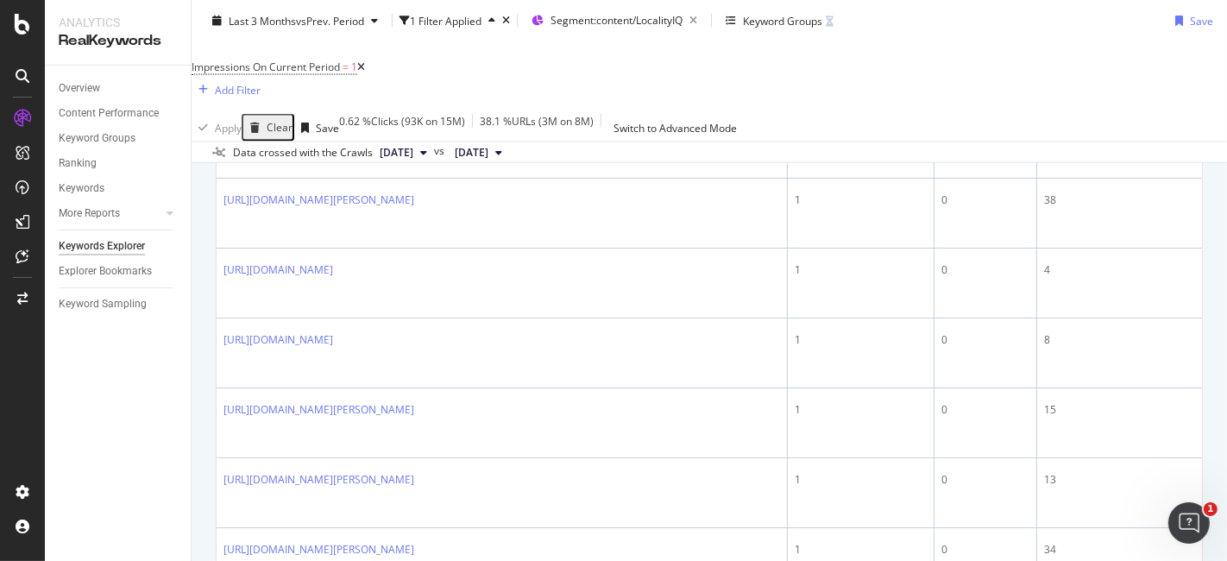
scroll to position [2404, 0]
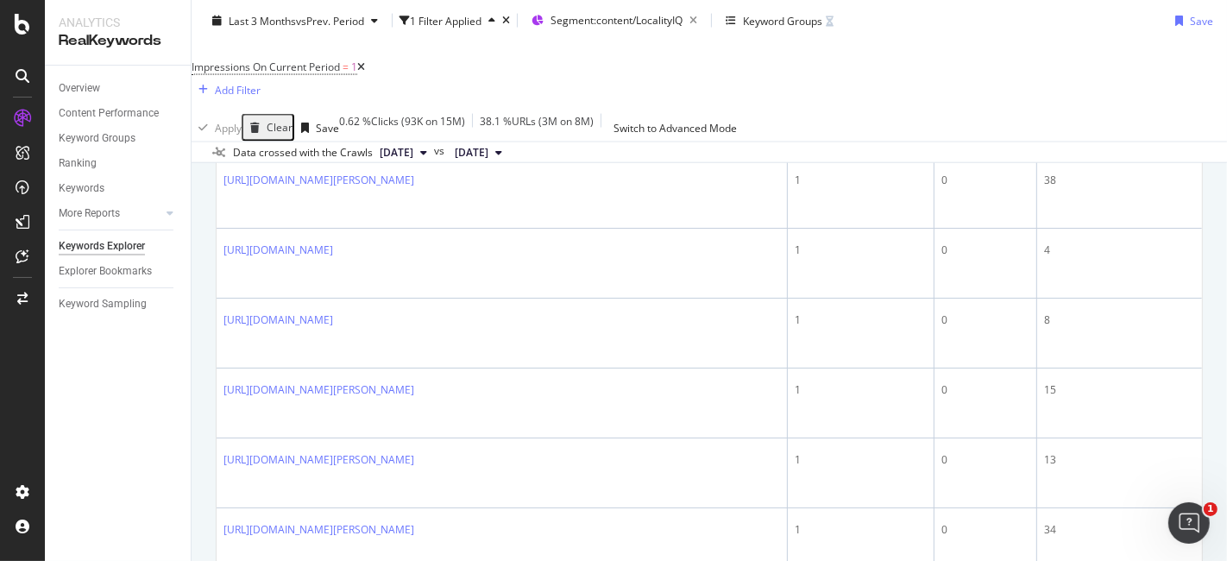
drag, startPoint x: 31, startPoint y: 20, endPoint x: 1226, endPoint y: 444, distance: 1268.5
click at [1226, 444] on div "Keywords Explorer nobroker Last 3 Months vs Prev. Period 1 Filter Applied Segme…" at bounding box center [710, 280] width 1036 height 561
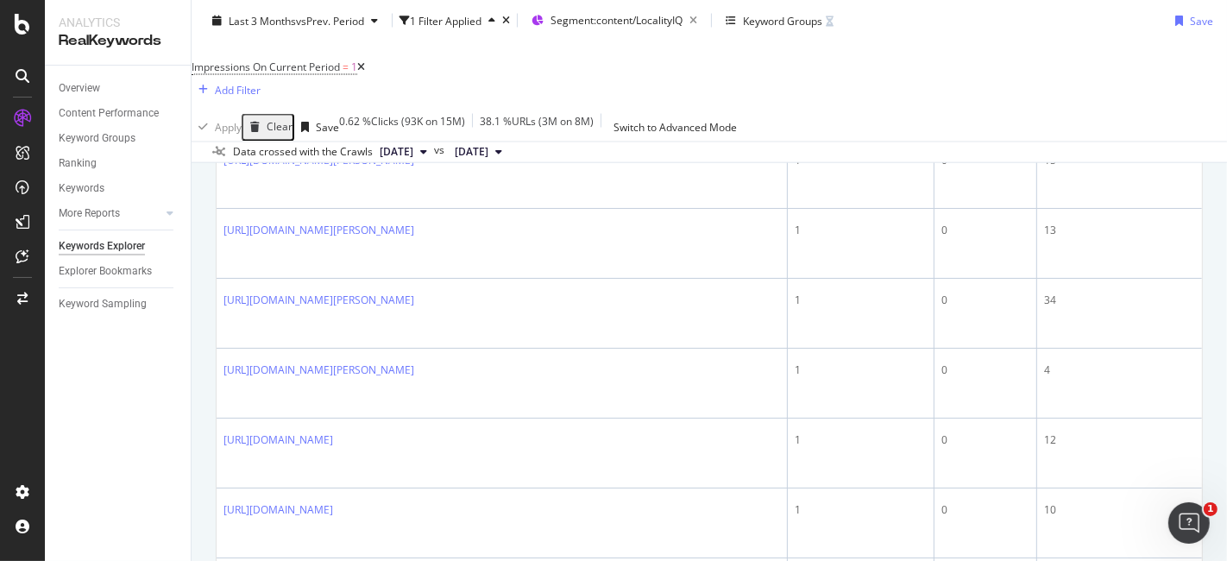
scroll to position [2665, 0]
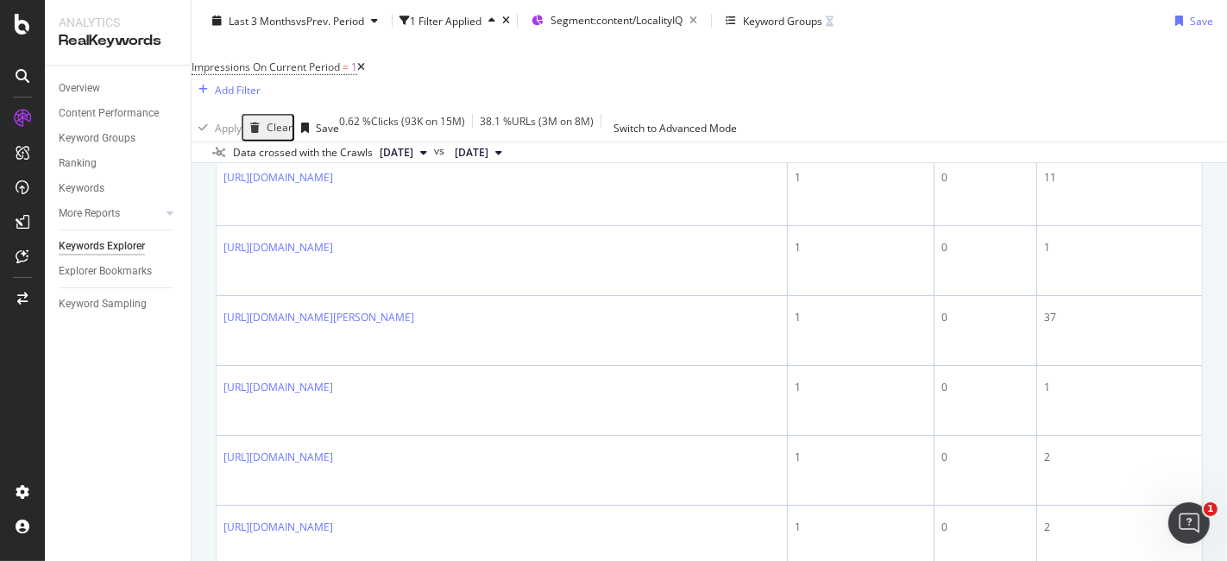
scroll to position [0, 0]
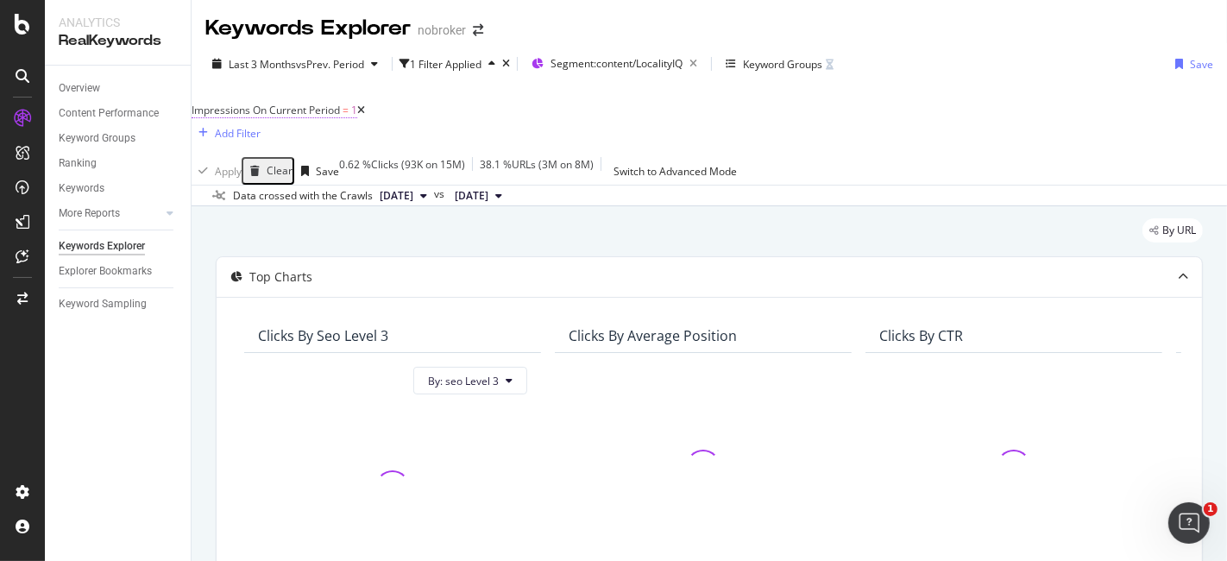
click at [340, 110] on span "Impressions On Current Period" at bounding box center [266, 110] width 148 height 15
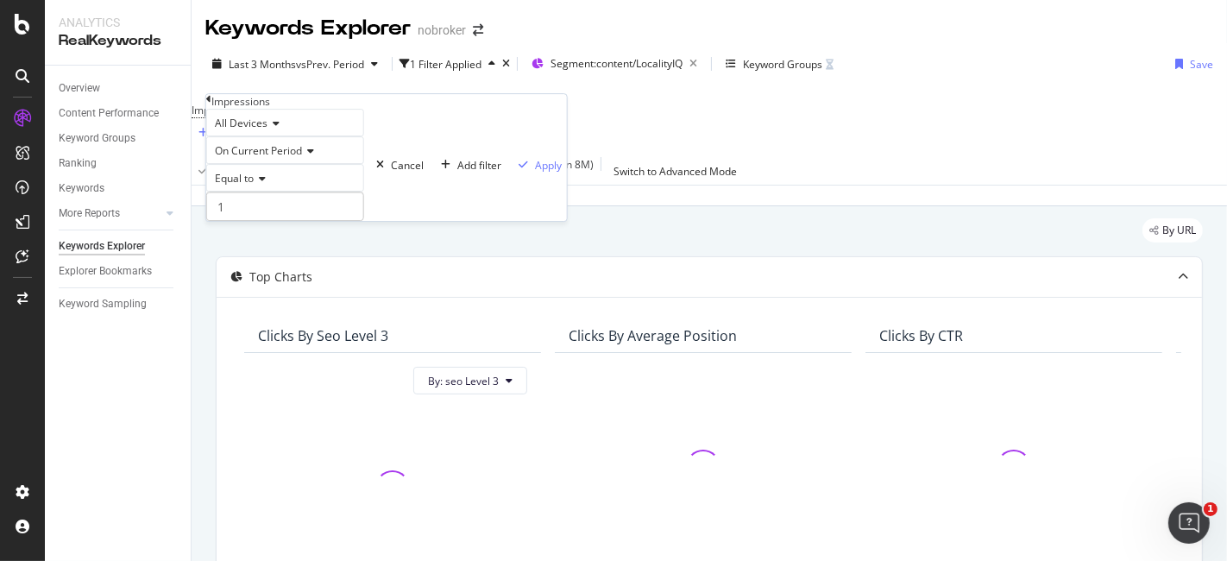
click at [258, 164] on div "On Current Period" at bounding box center [285, 150] width 158 height 28
click at [312, 199] on span "On Compared Period" at bounding box center [261, 191] width 101 height 15
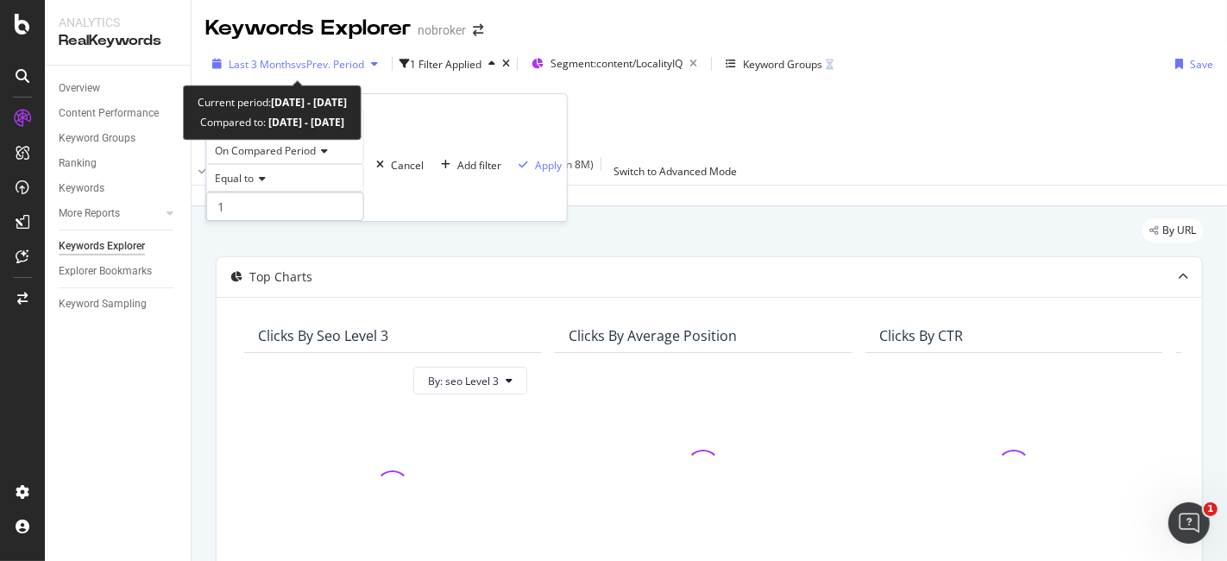
click at [364, 60] on span "vs Prev. Period" at bounding box center [330, 64] width 68 height 15
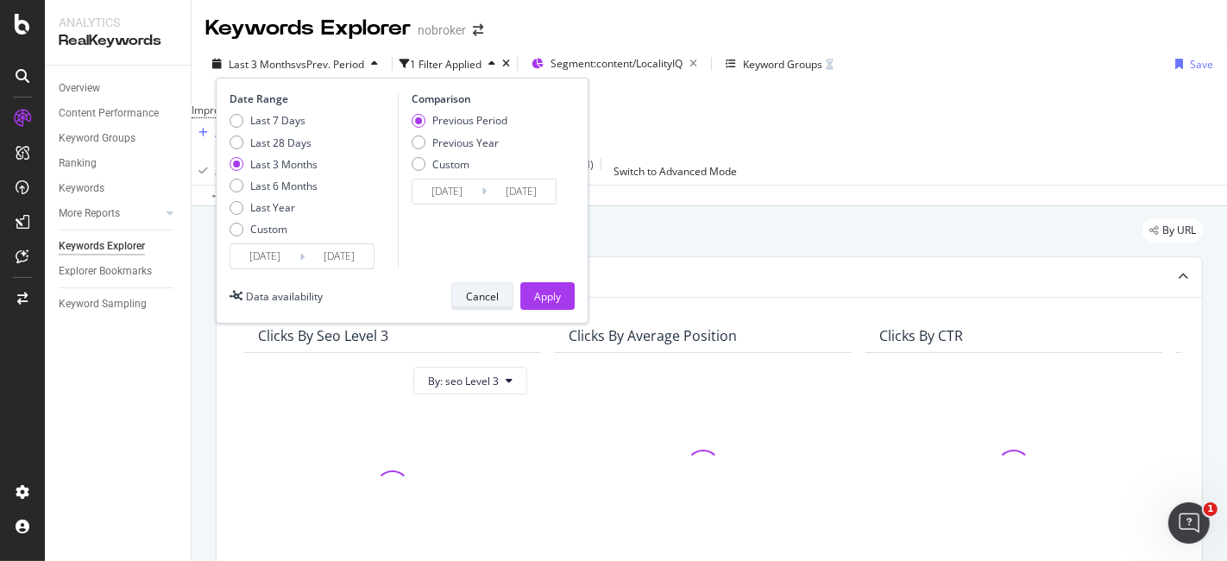
click at [464, 292] on button "Cancel" at bounding box center [482, 296] width 62 height 28
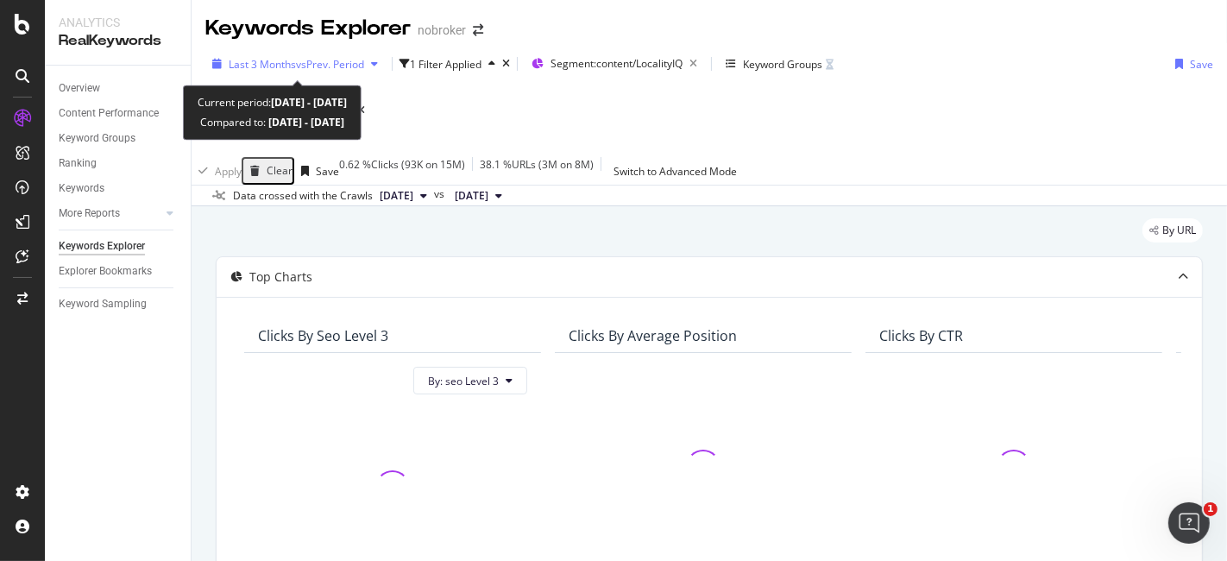
click at [362, 55] on div "Last 3 Months vs Prev. Period" at bounding box center [295, 64] width 180 height 26
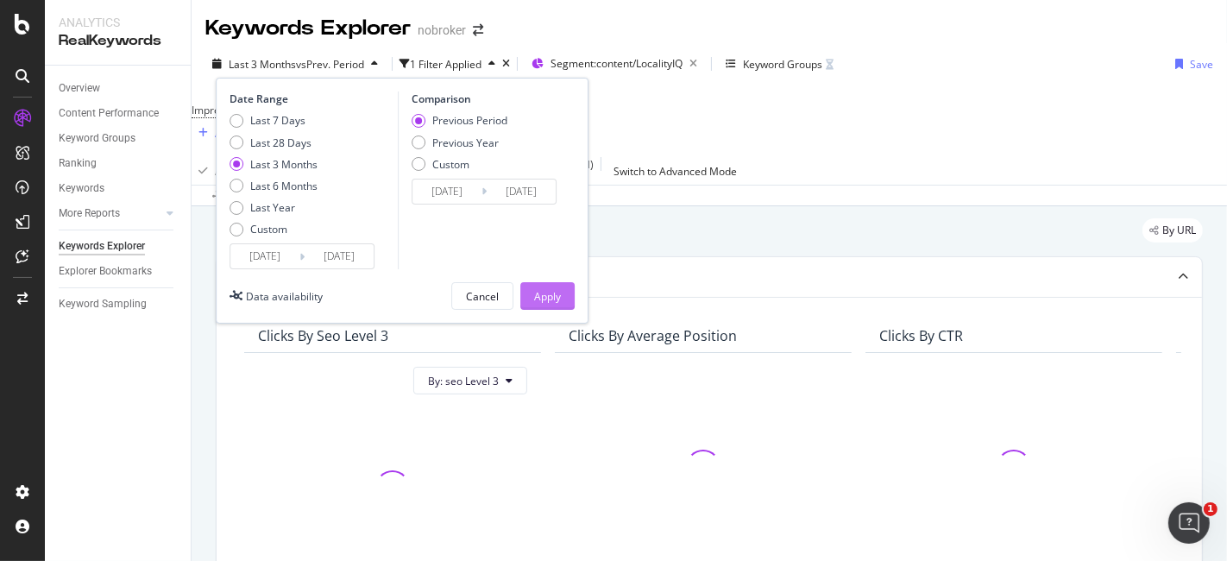
click at [553, 304] on div "Apply" at bounding box center [547, 296] width 27 height 26
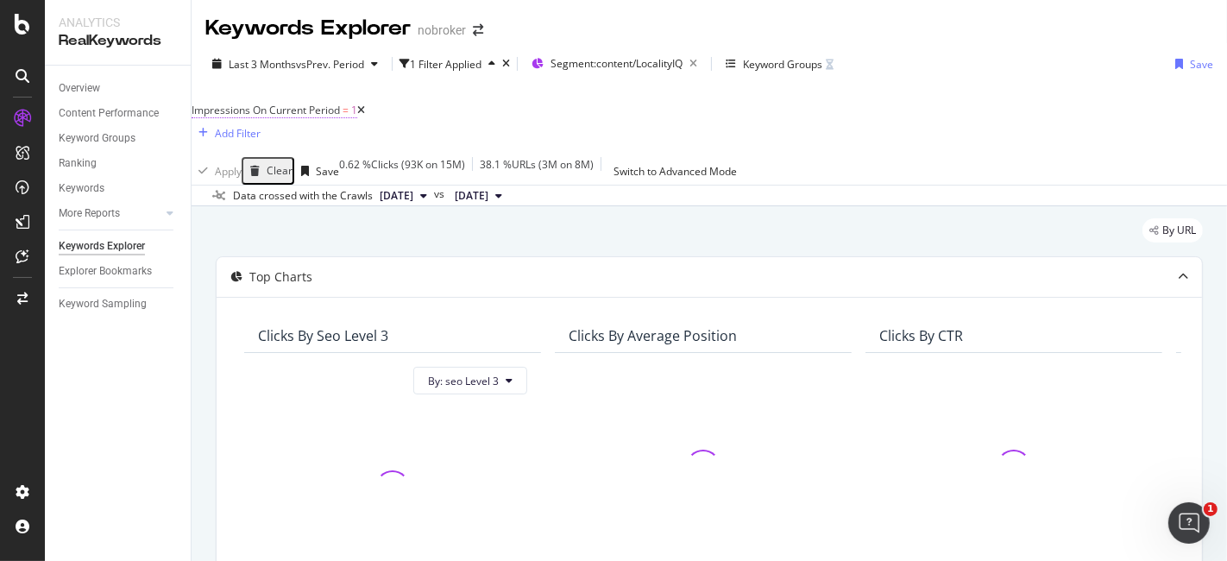
click at [323, 109] on span "Impressions On Current Period" at bounding box center [266, 110] width 148 height 15
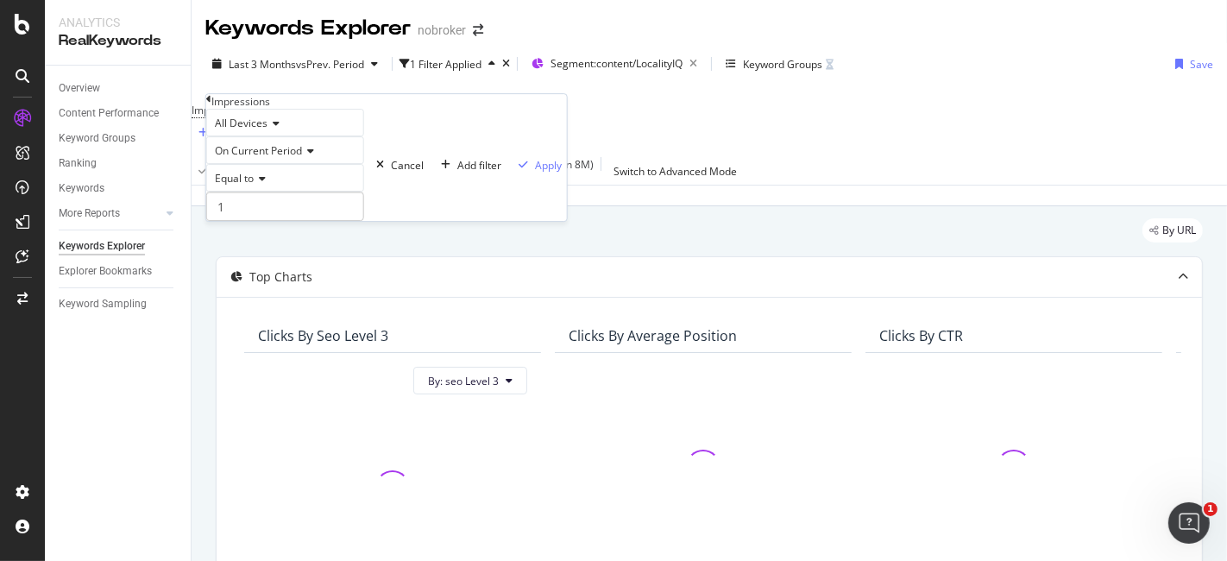
click at [476, 161] on div "Apply Clear Save 0.62 % Clicks ( 93K on 15M ) 38.1 % URLs ( 3M on 8M ) Switch t…" at bounding box center [710, 171] width 1036 height 28
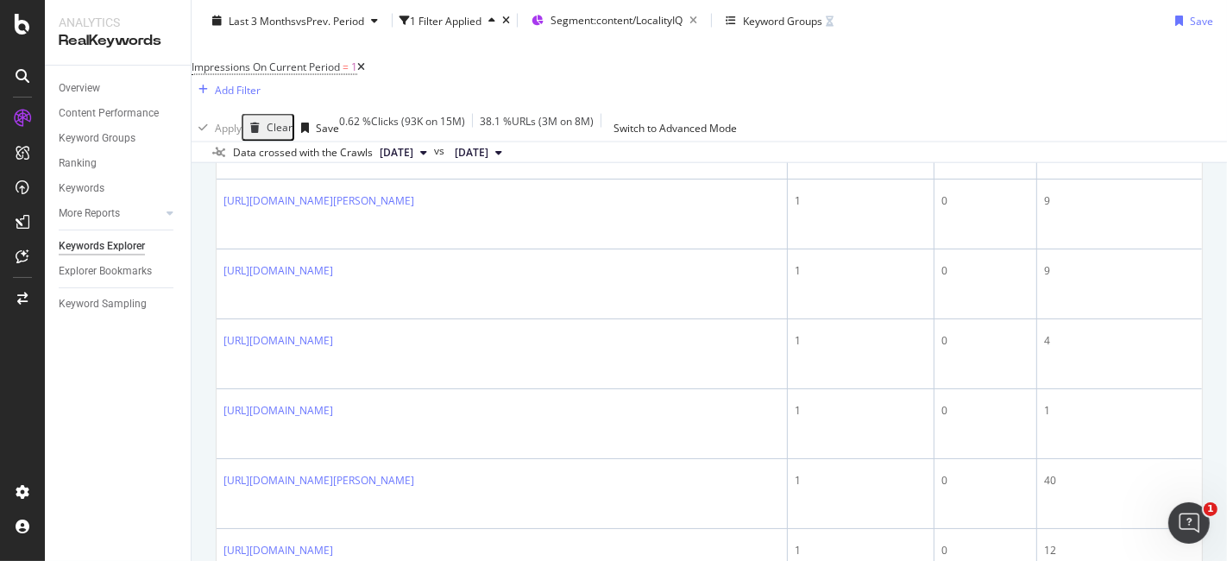
scroll to position [2732, 0]
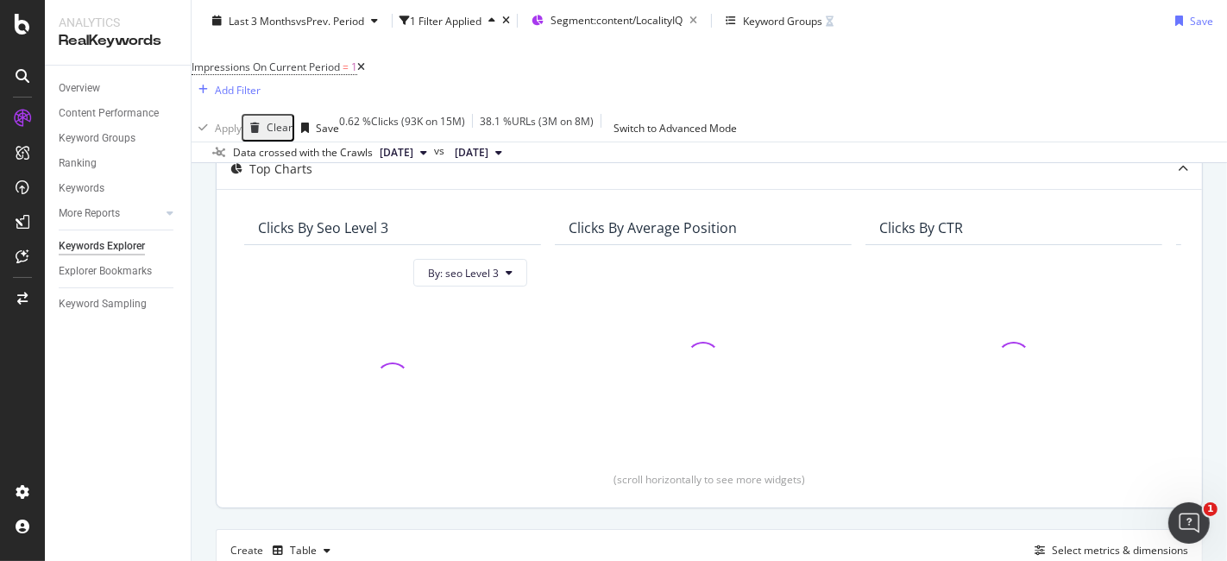
scroll to position [0, 0]
